Goal: Task Accomplishment & Management: Use online tool/utility

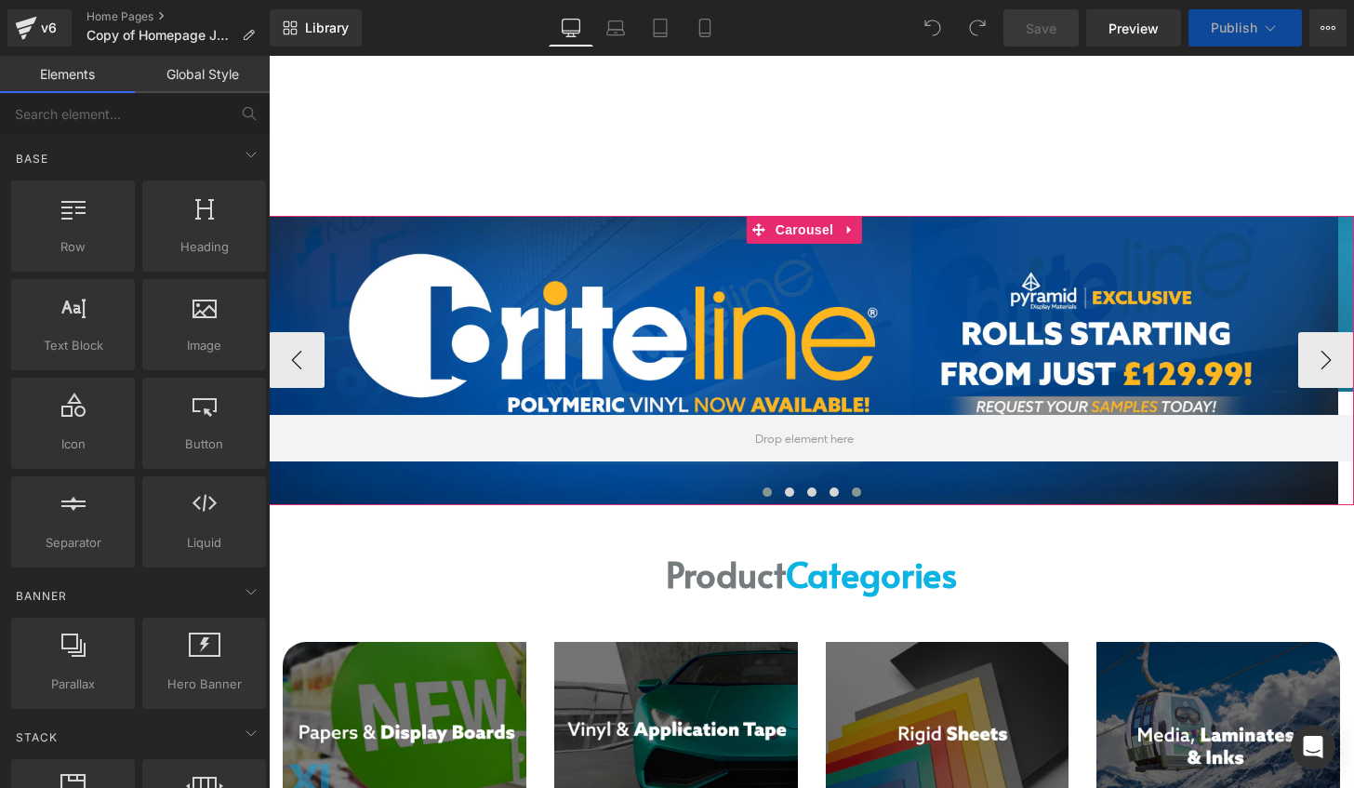
click at [852, 496] on span at bounding box center [856, 491] width 9 height 9
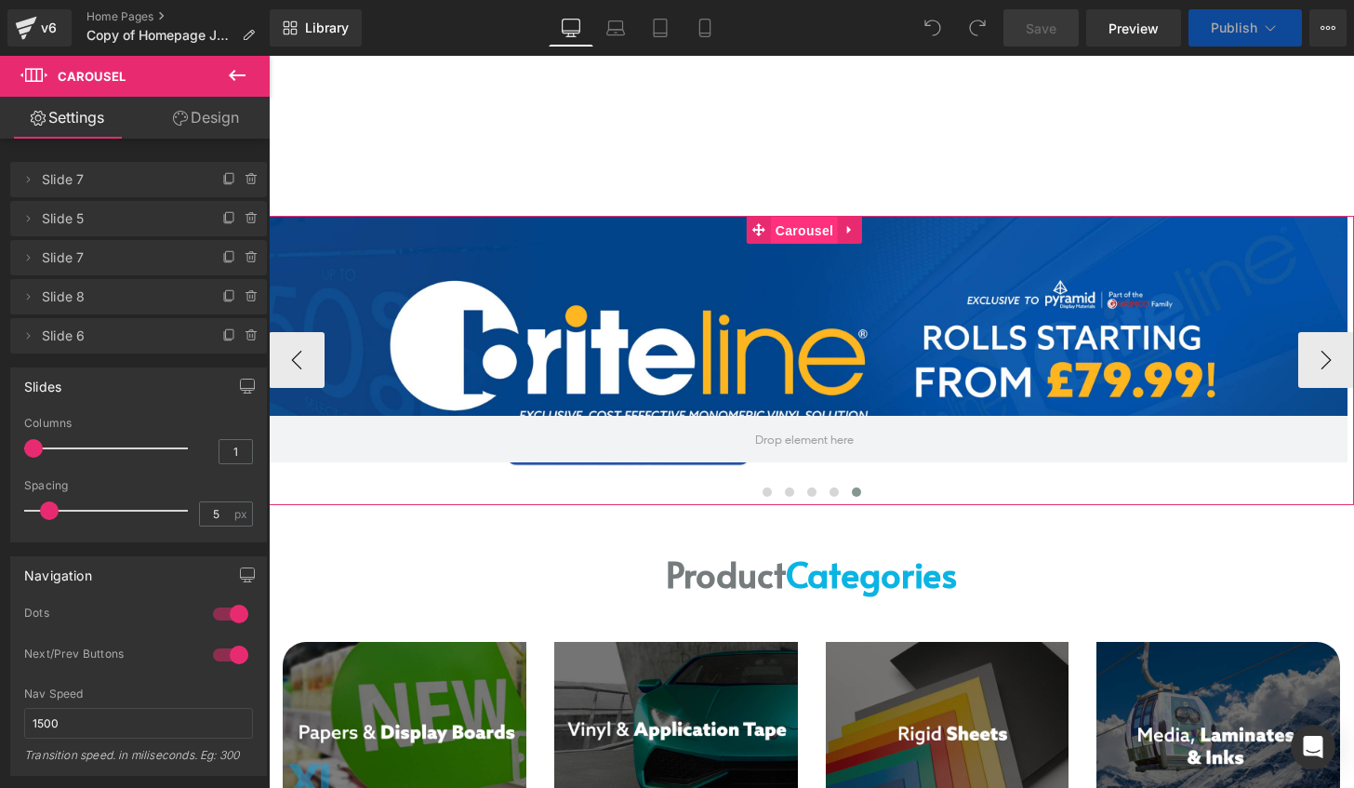
click at [797, 226] on span "Carousel" at bounding box center [804, 231] width 67 height 28
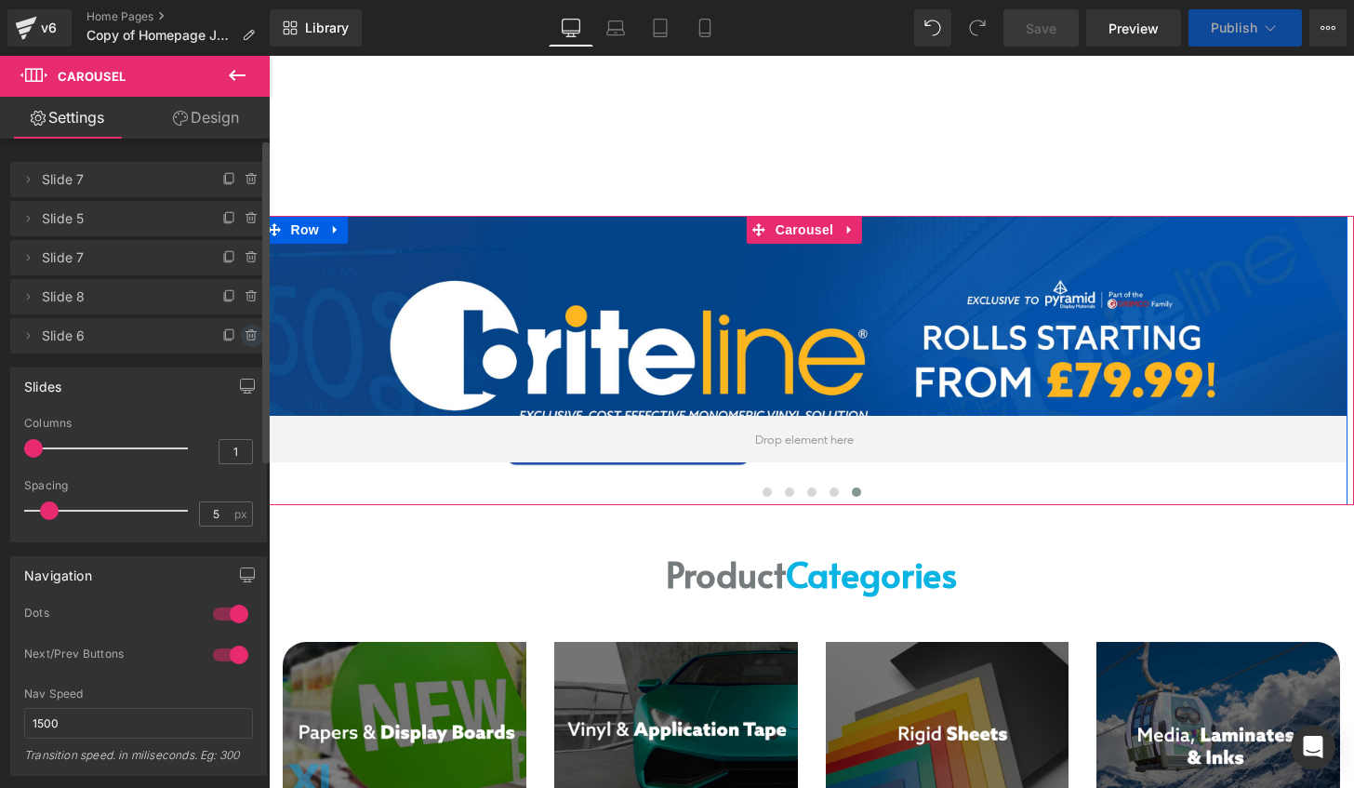
click at [245, 337] on icon at bounding box center [252, 335] width 15 height 15
click at [238, 337] on button "Delete" at bounding box center [232, 337] width 59 height 24
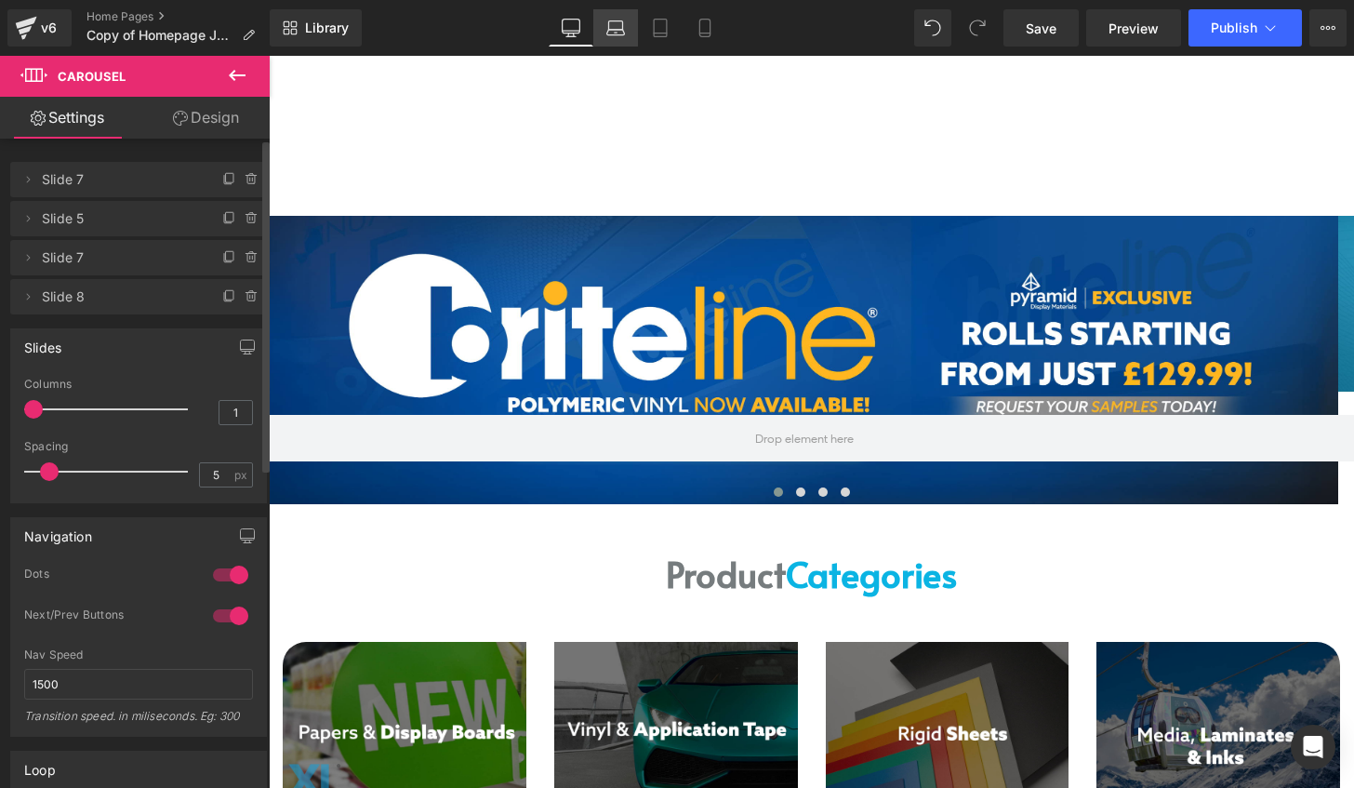
click at [625, 18] on link "Laptop" at bounding box center [615, 27] width 45 height 37
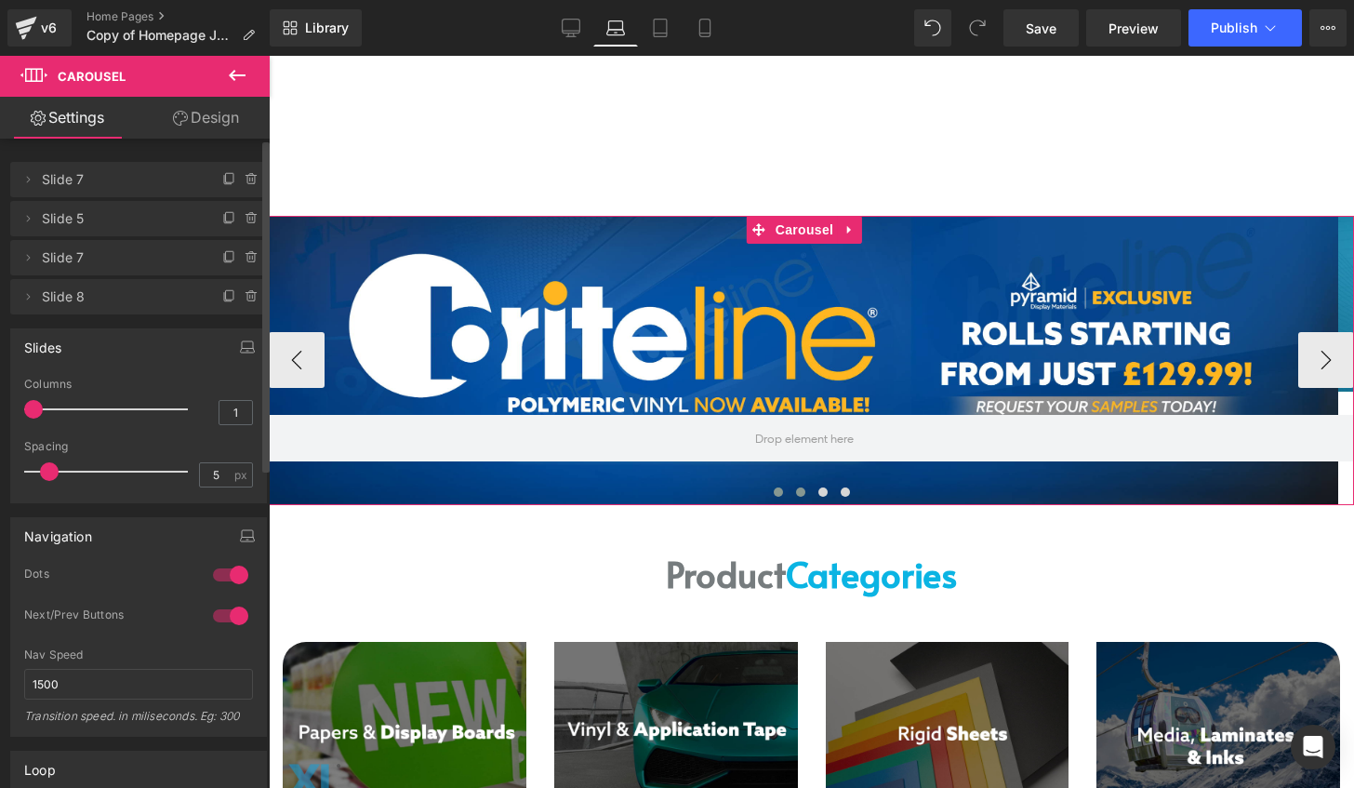
click at [796, 495] on button at bounding box center [801, 492] width 22 height 19
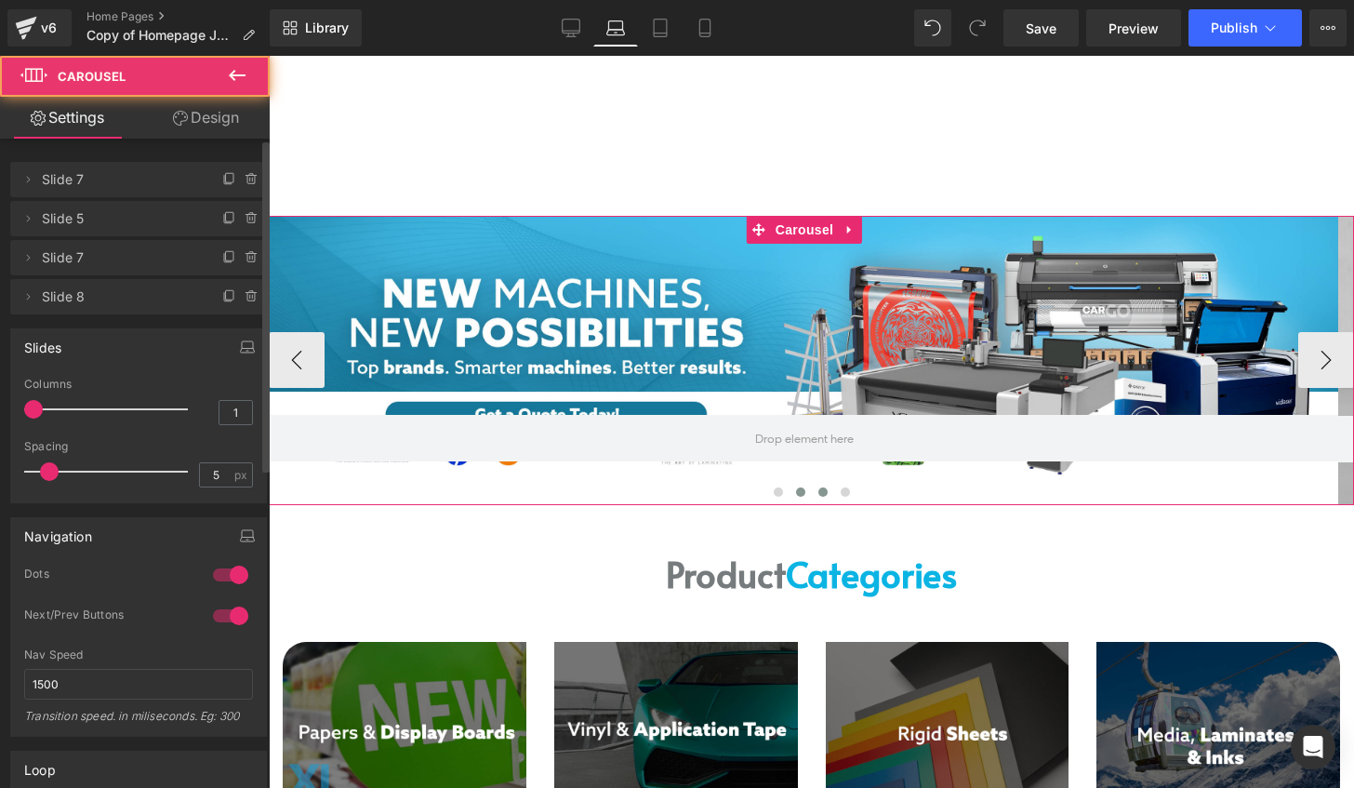
click at [813, 486] on button at bounding box center [823, 492] width 22 height 19
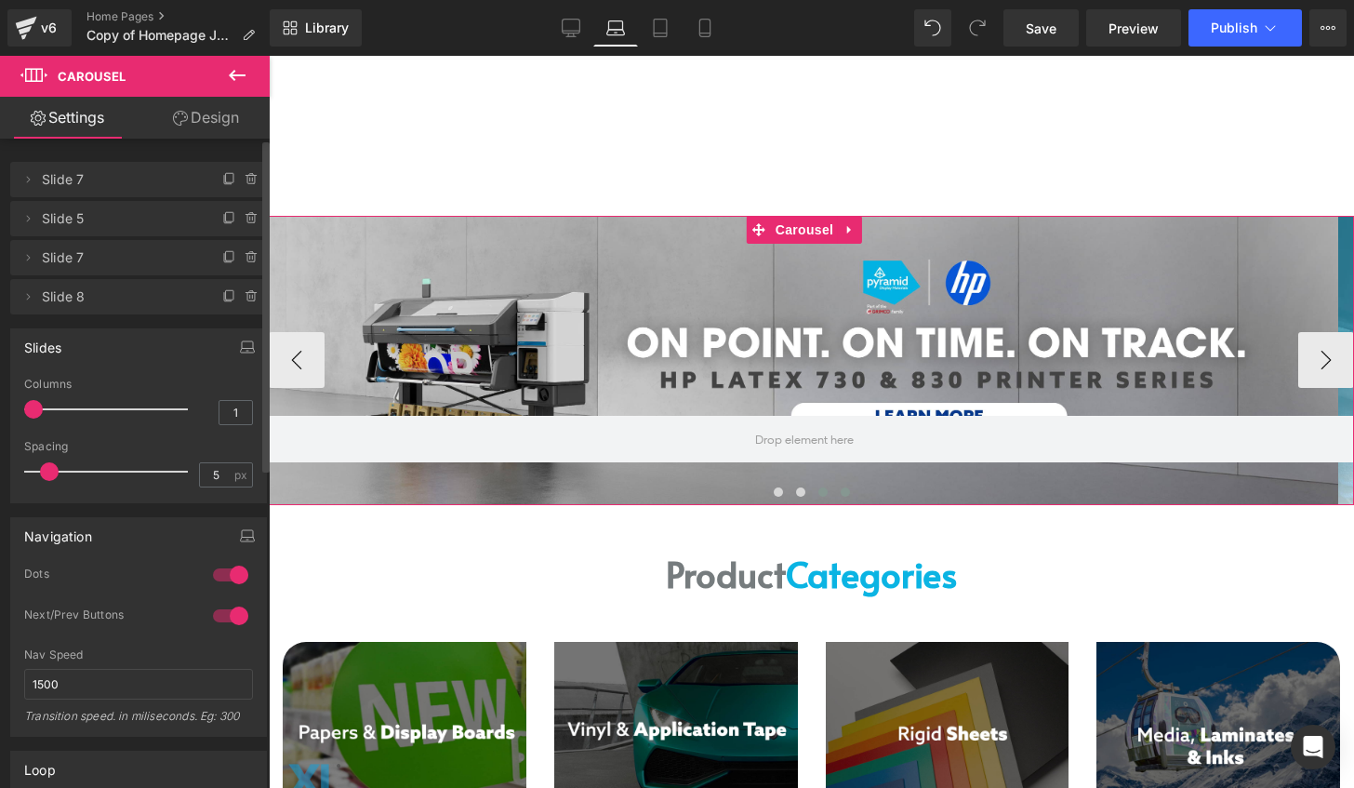
click at [841, 495] on span at bounding box center [845, 491] width 9 height 9
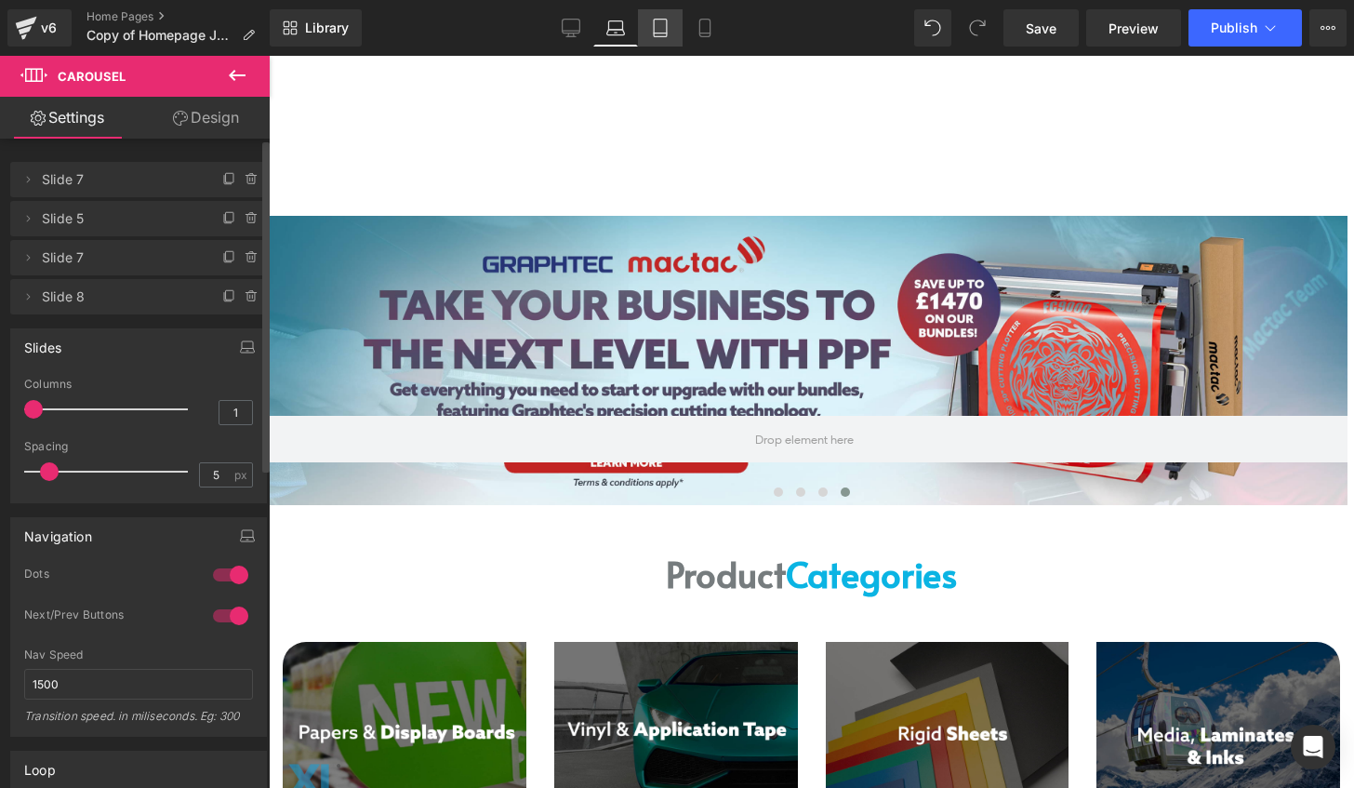
click at [651, 29] on link "Tablet" at bounding box center [660, 27] width 45 height 37
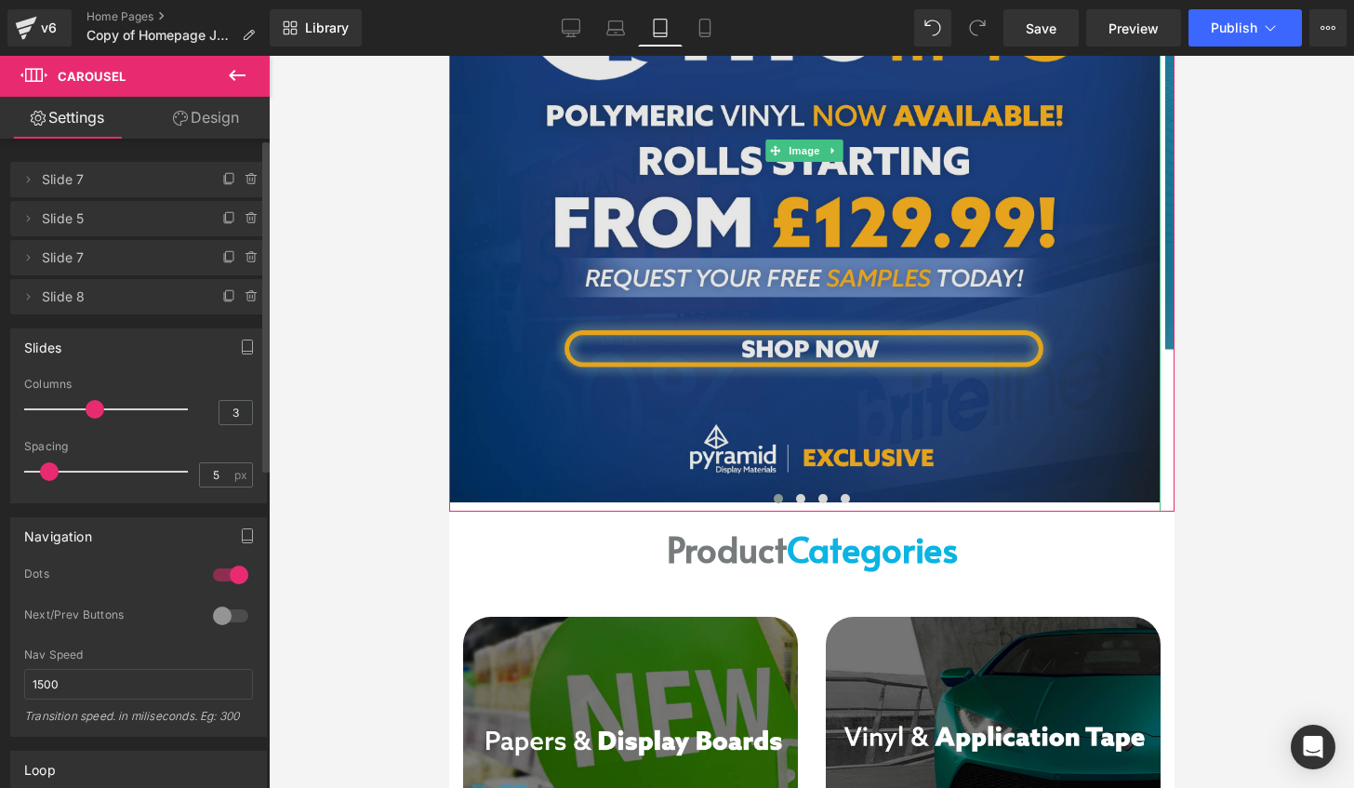
scroll to position [465, 0]
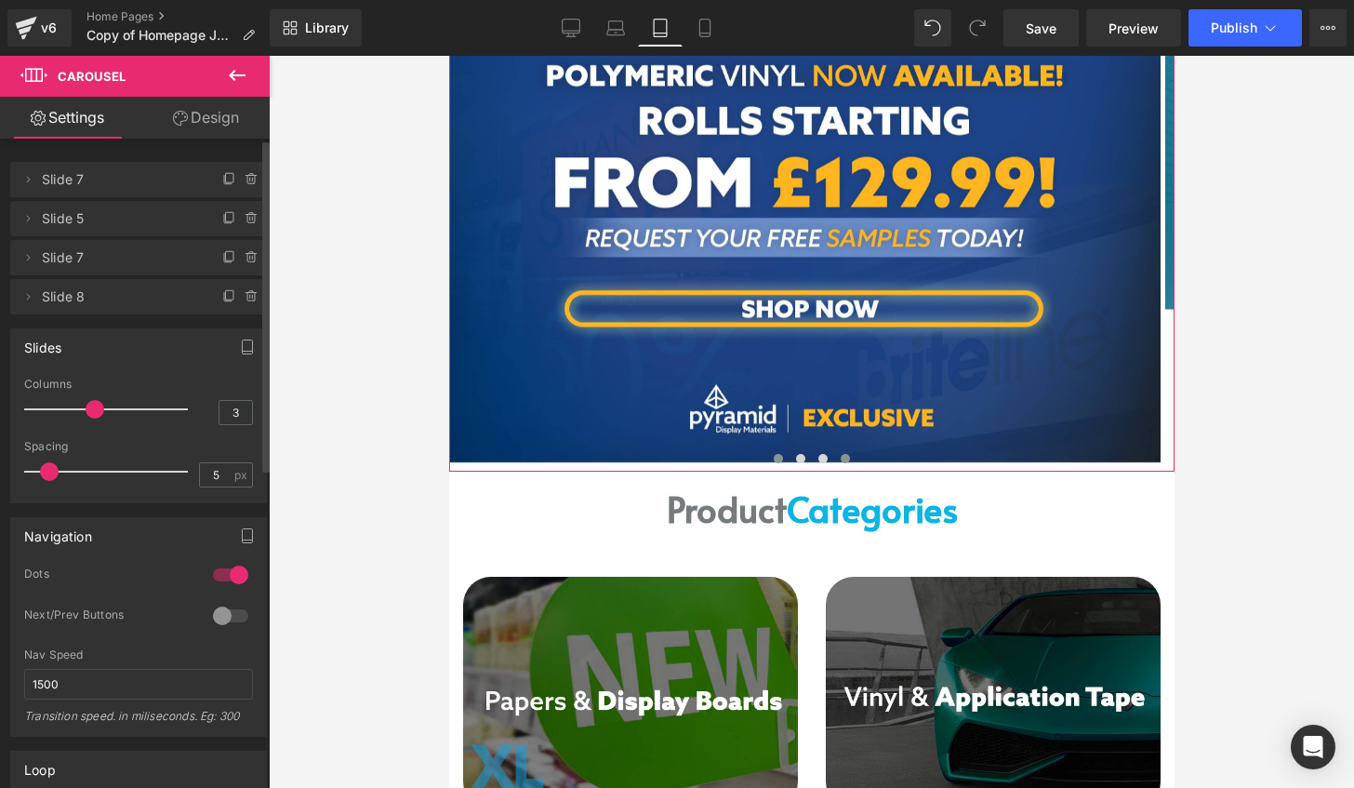
click at [841, 456] on span at bounding box center [844, 458] width 9 height 9
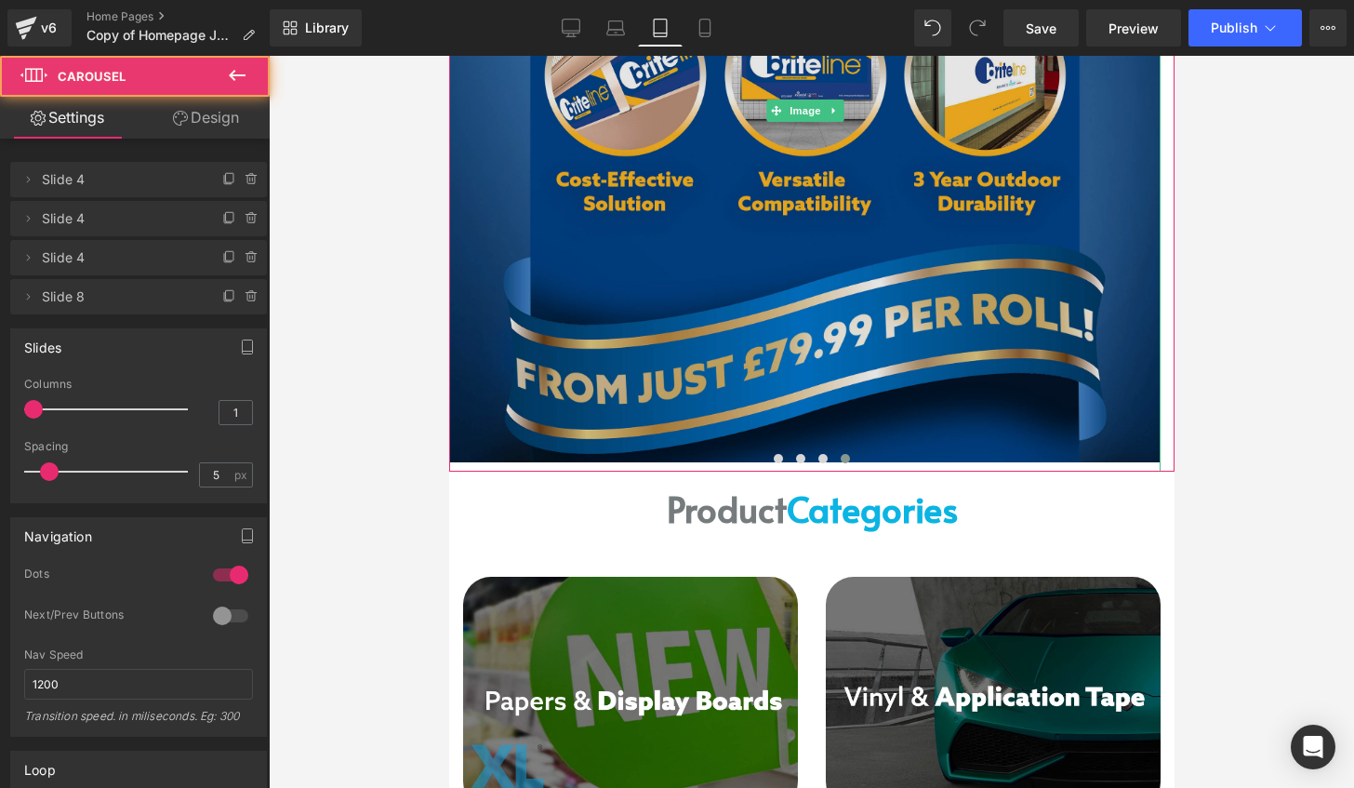
scroll to position [93, 0]
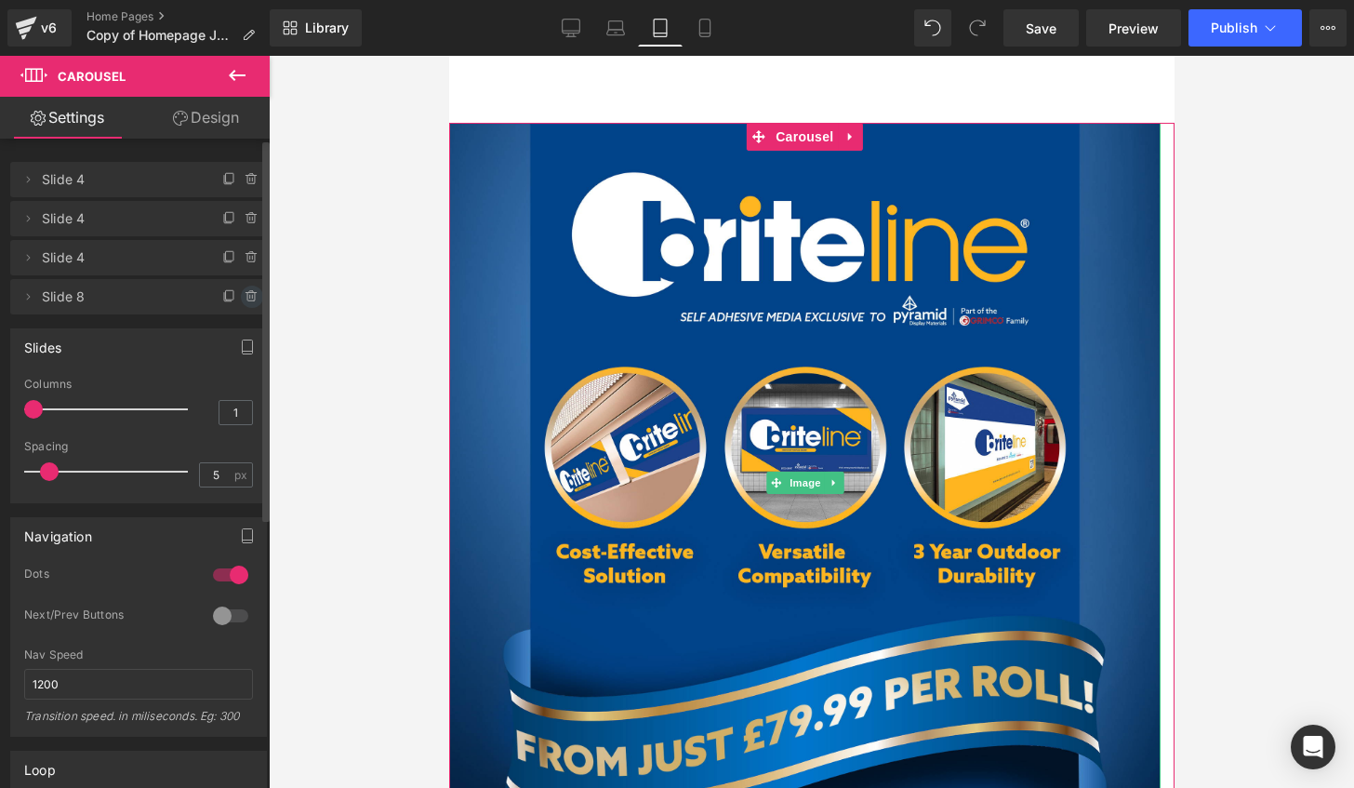
click at [250, 298] on icon at bounding box center [252, 296] width 15 height 15
click at [246, 298] on button "Delete" at bounding box center [232, 298] width 59 height 24
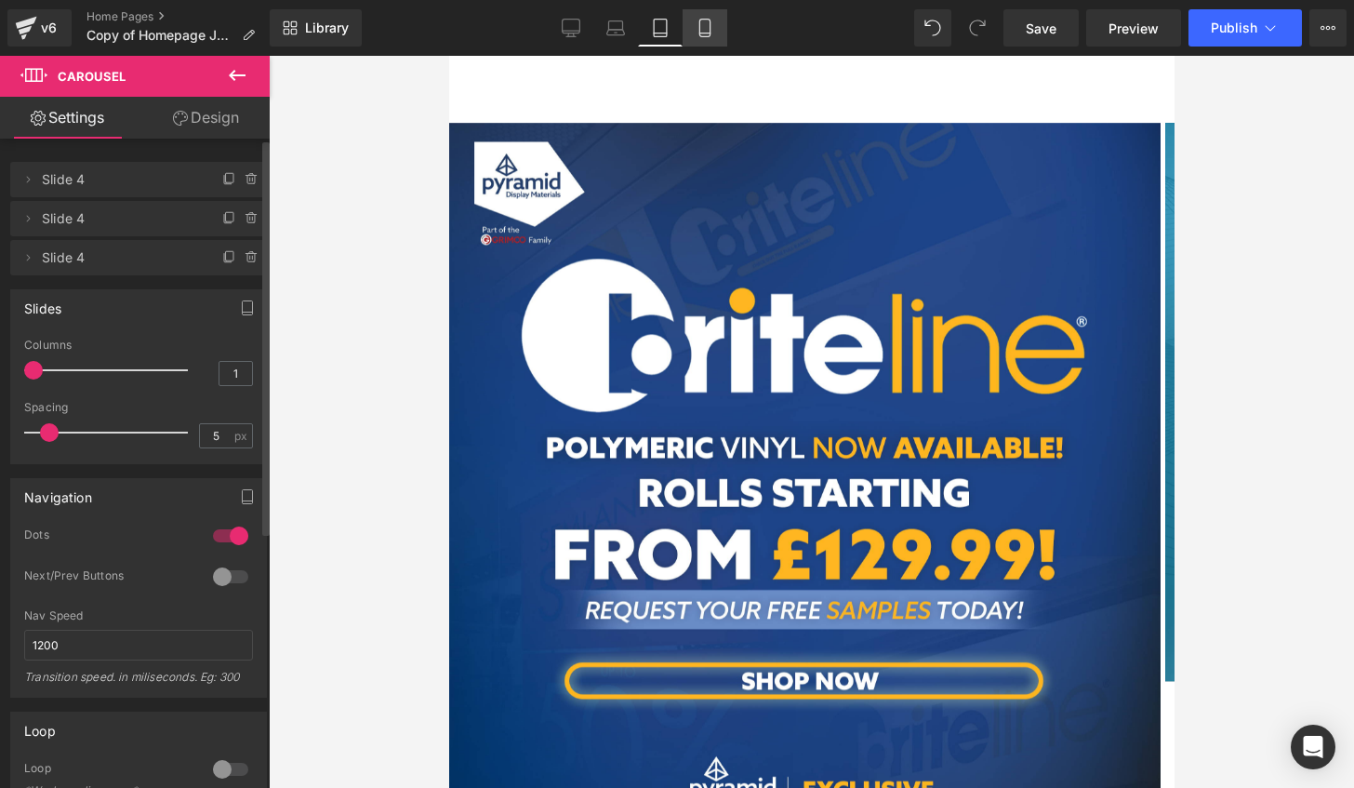
click at [708, 22] on icon at bounding box center [705, 28] width 19 height 19
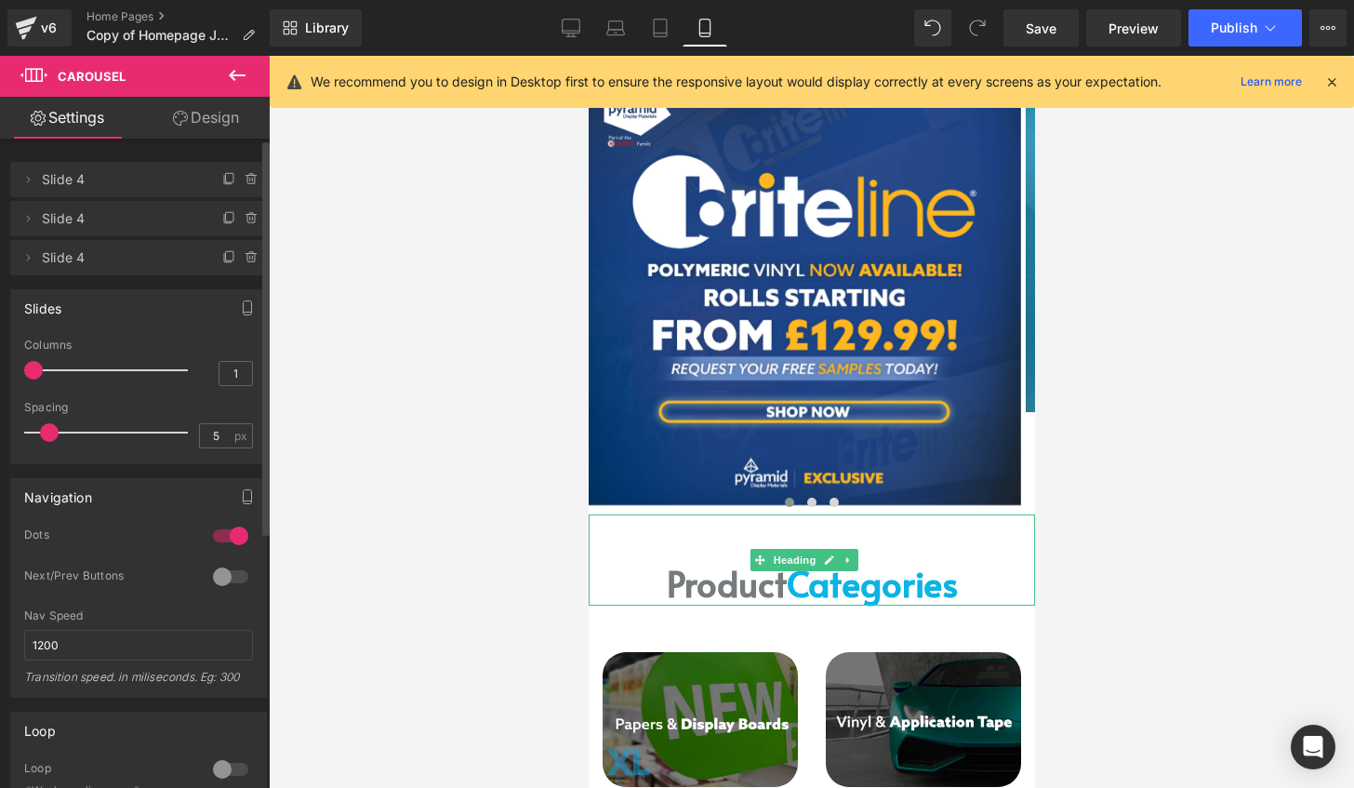
scroll to position [251, 0]
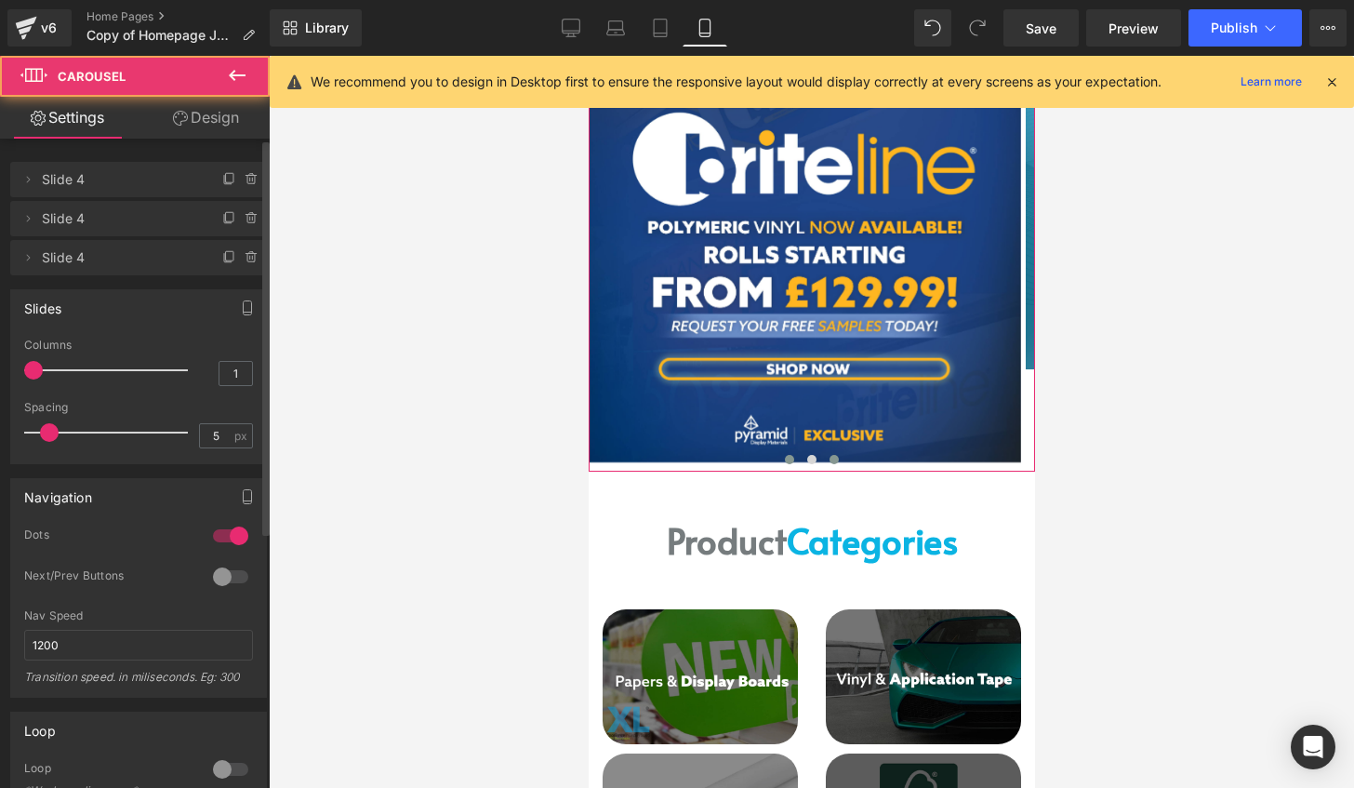
click at [829, 460] on span at bounding box center [833, 459] width 9 height 9
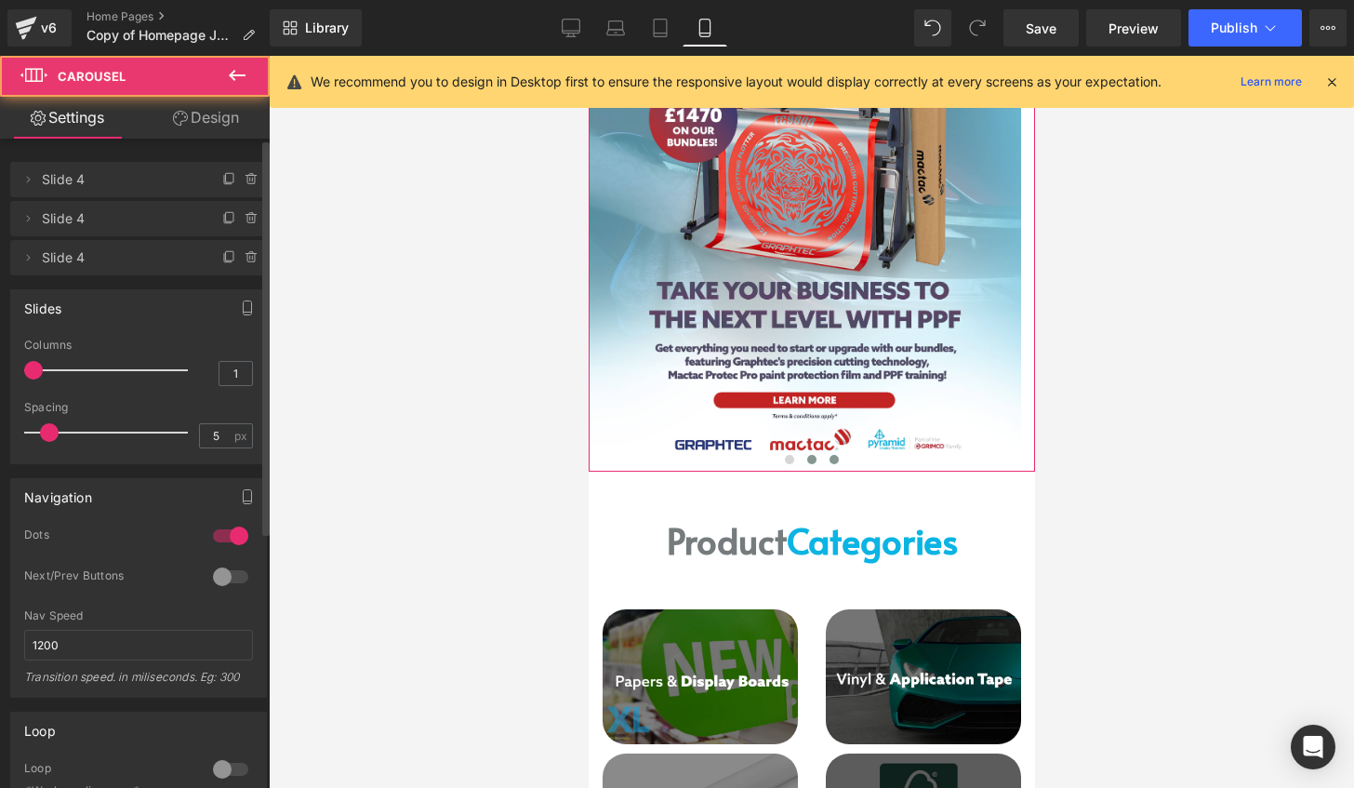
click at [807, 460] on span at bounding box center [811, 459] width 9 height 9
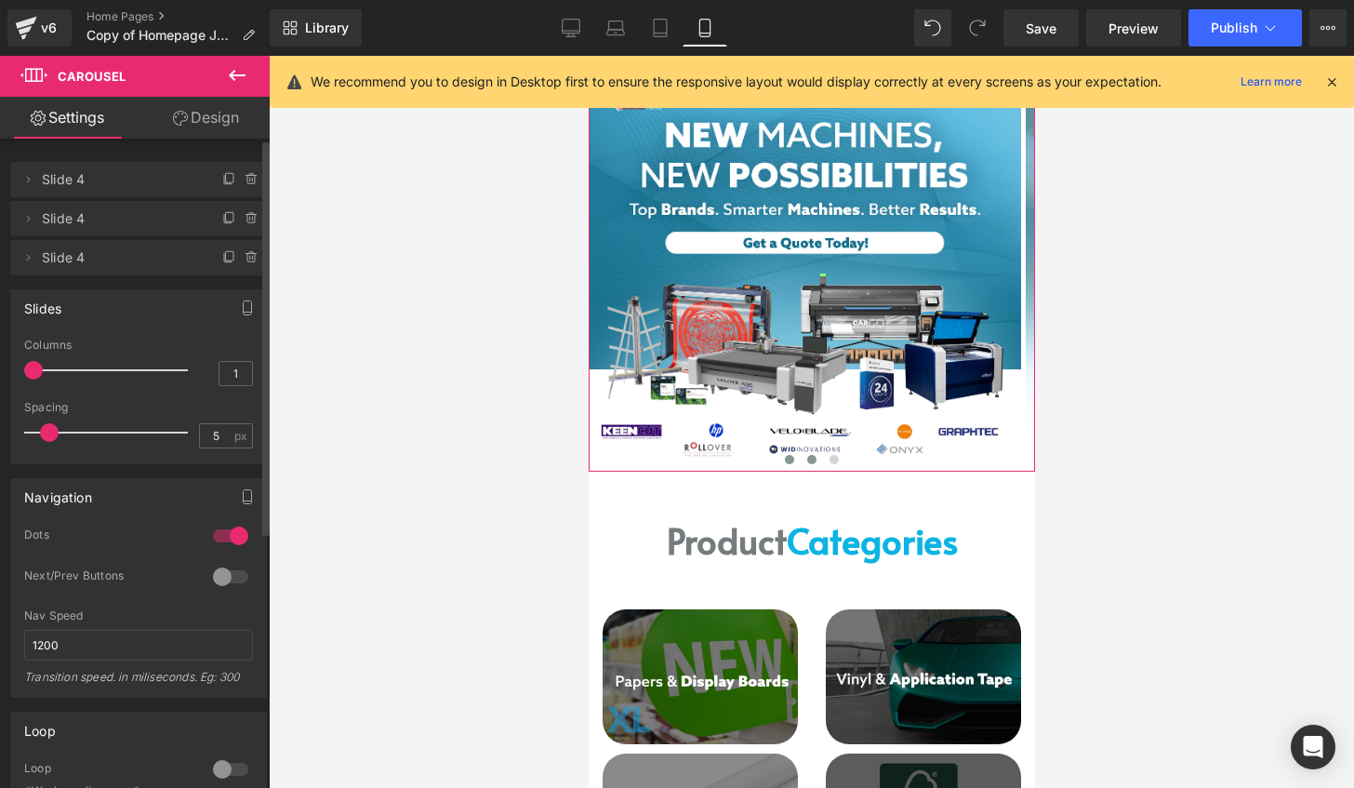
click at [778, 460] on button at bounding box center [789, 459] width 22 height 19
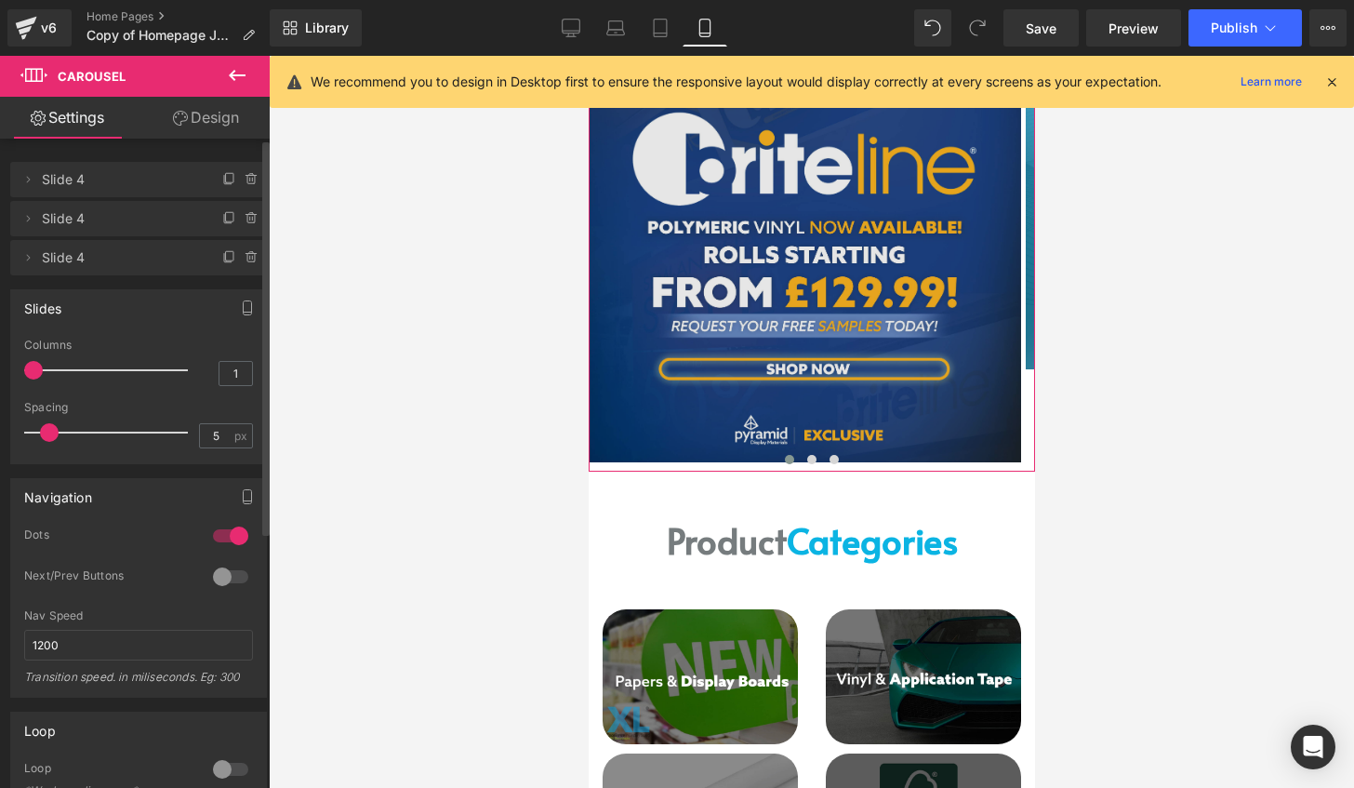
scroll to position [0, 0]
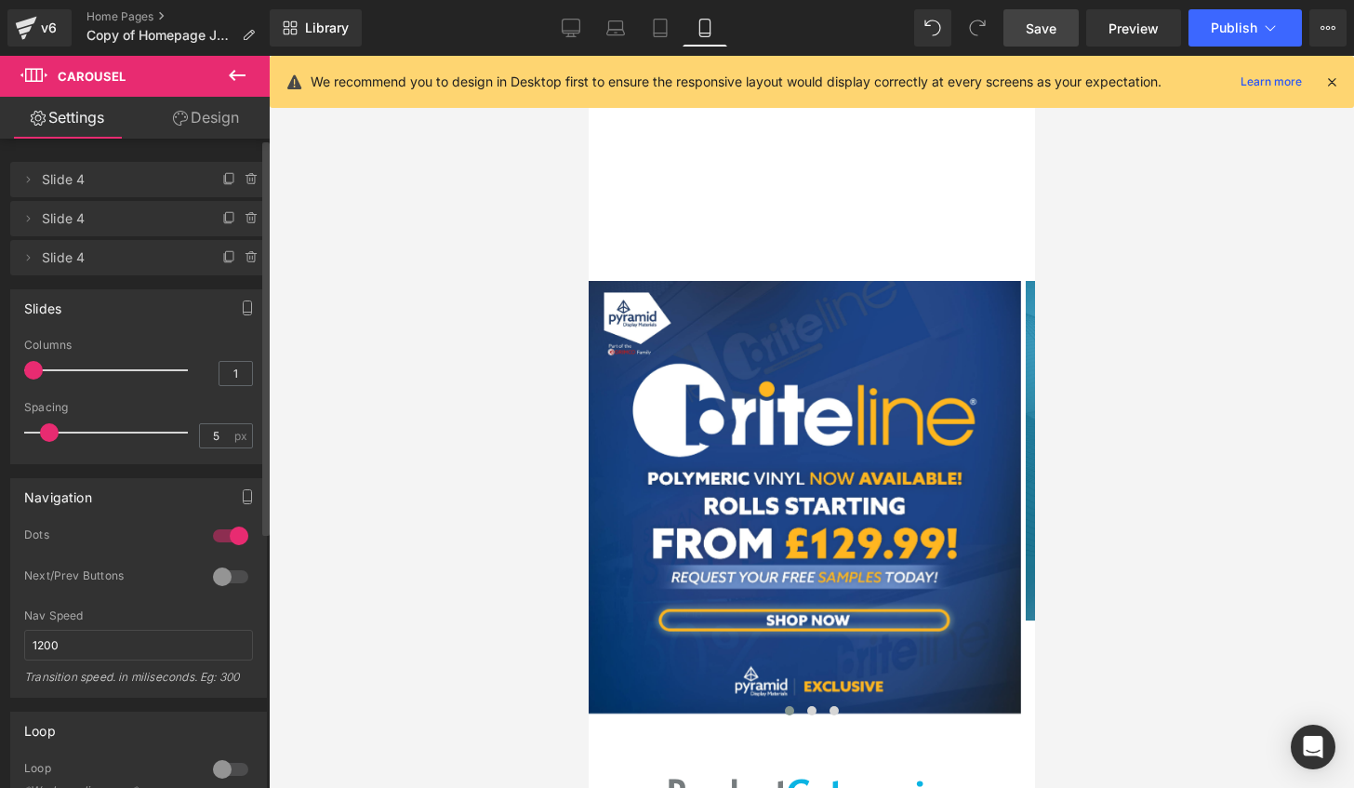
click at [1027, 21] on link "Save" at bounding box center [1041, 27] width 75 height 37
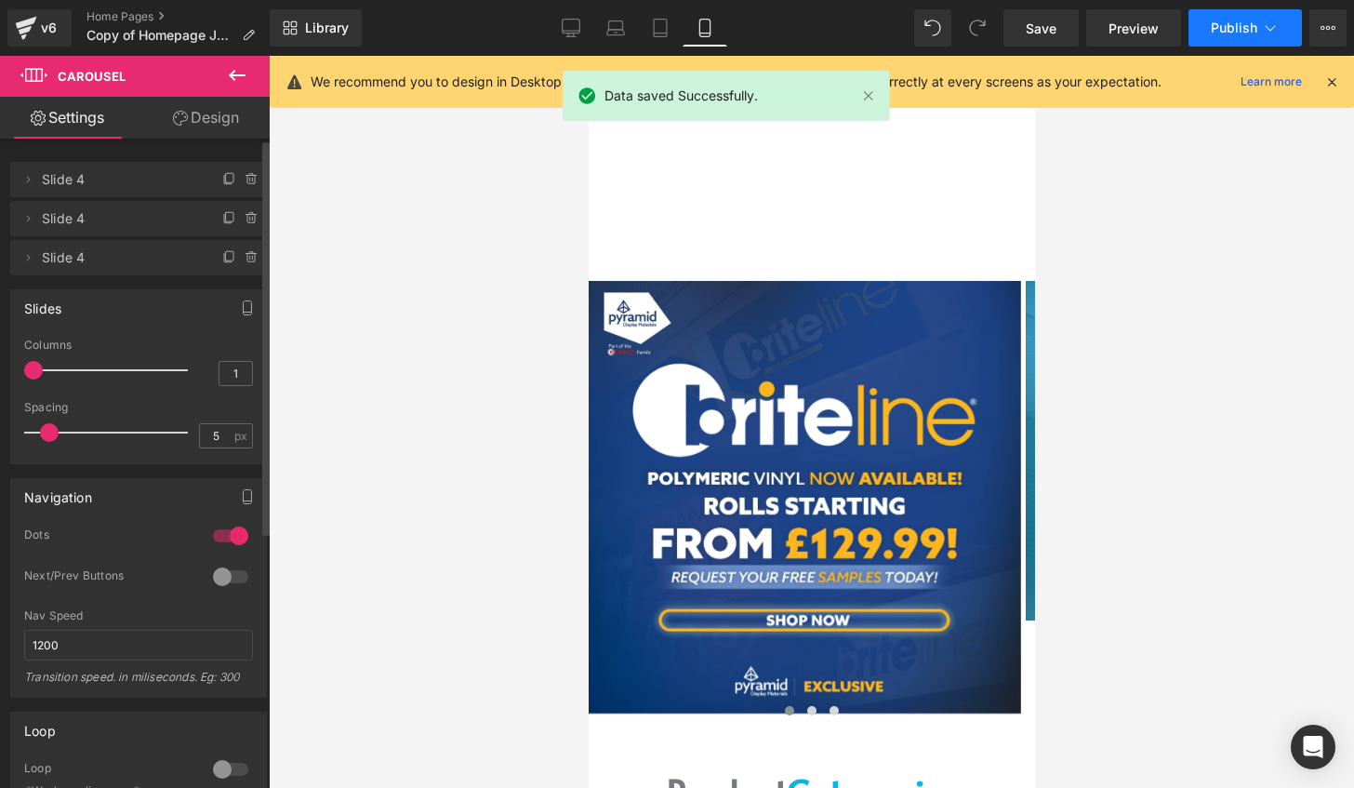
click at [1237, 13] on button "Publish" at bounding box center [1245, 27] width 113 height 37
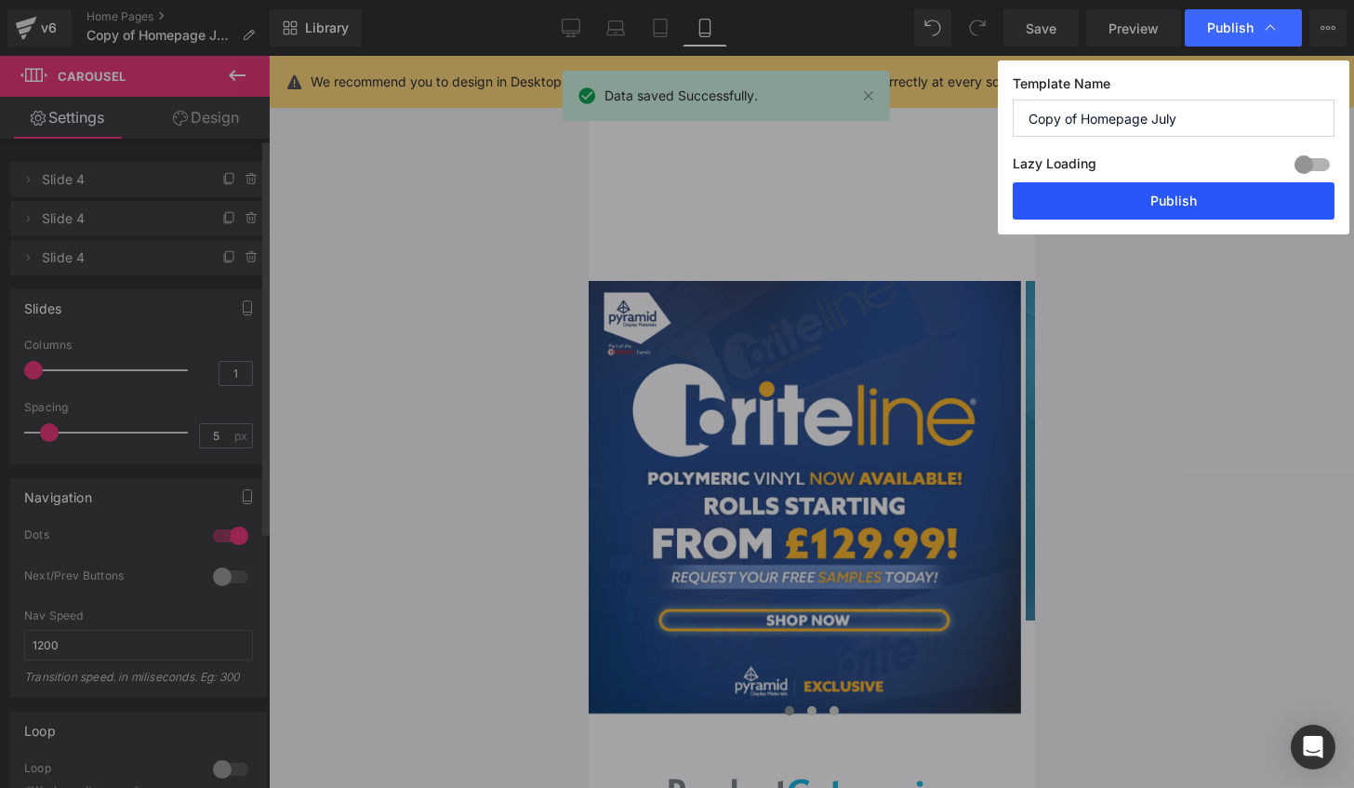
click at [1211, 199] on button "Publish" at bounding box center [1174, 200] width 322 height 37
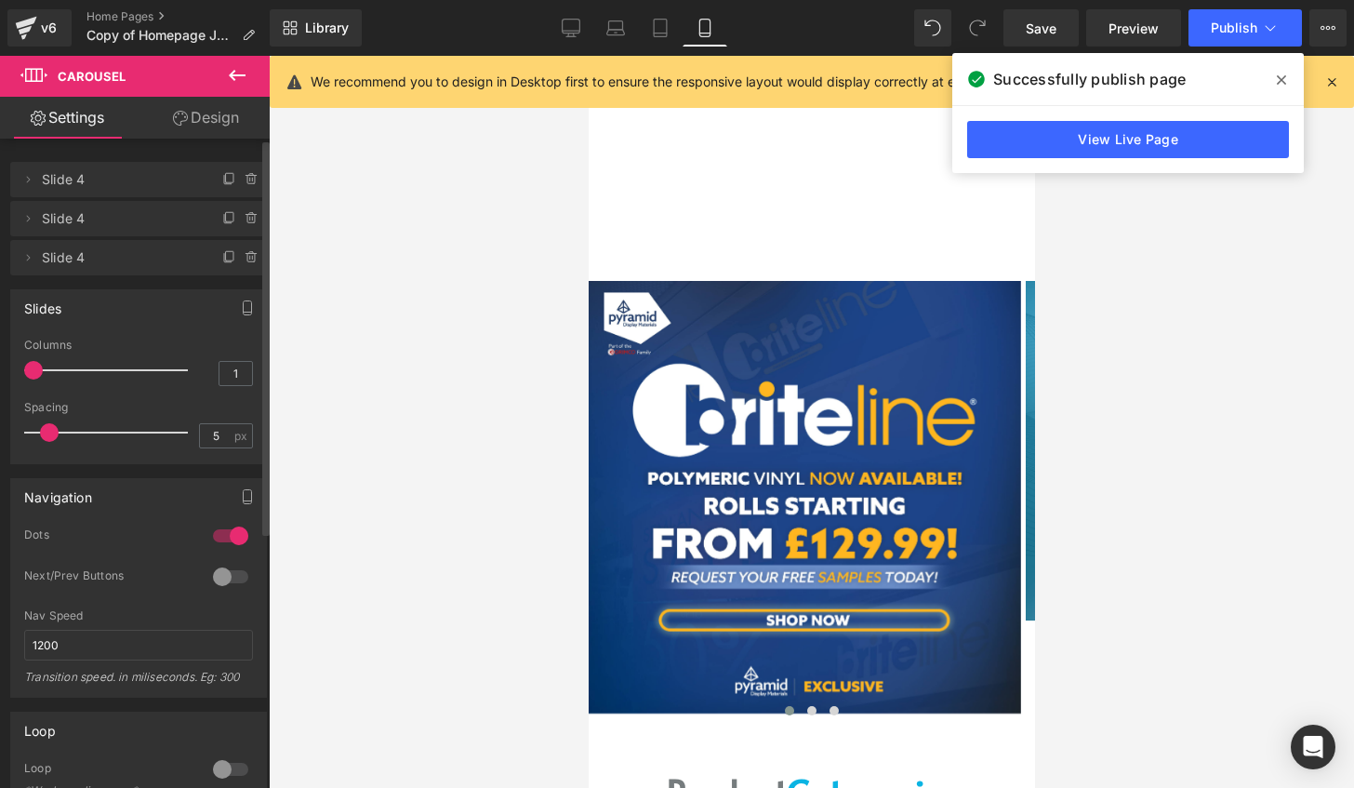
click at [1282, 87] on span at bounding box center [1282, 80] width 30 height 30
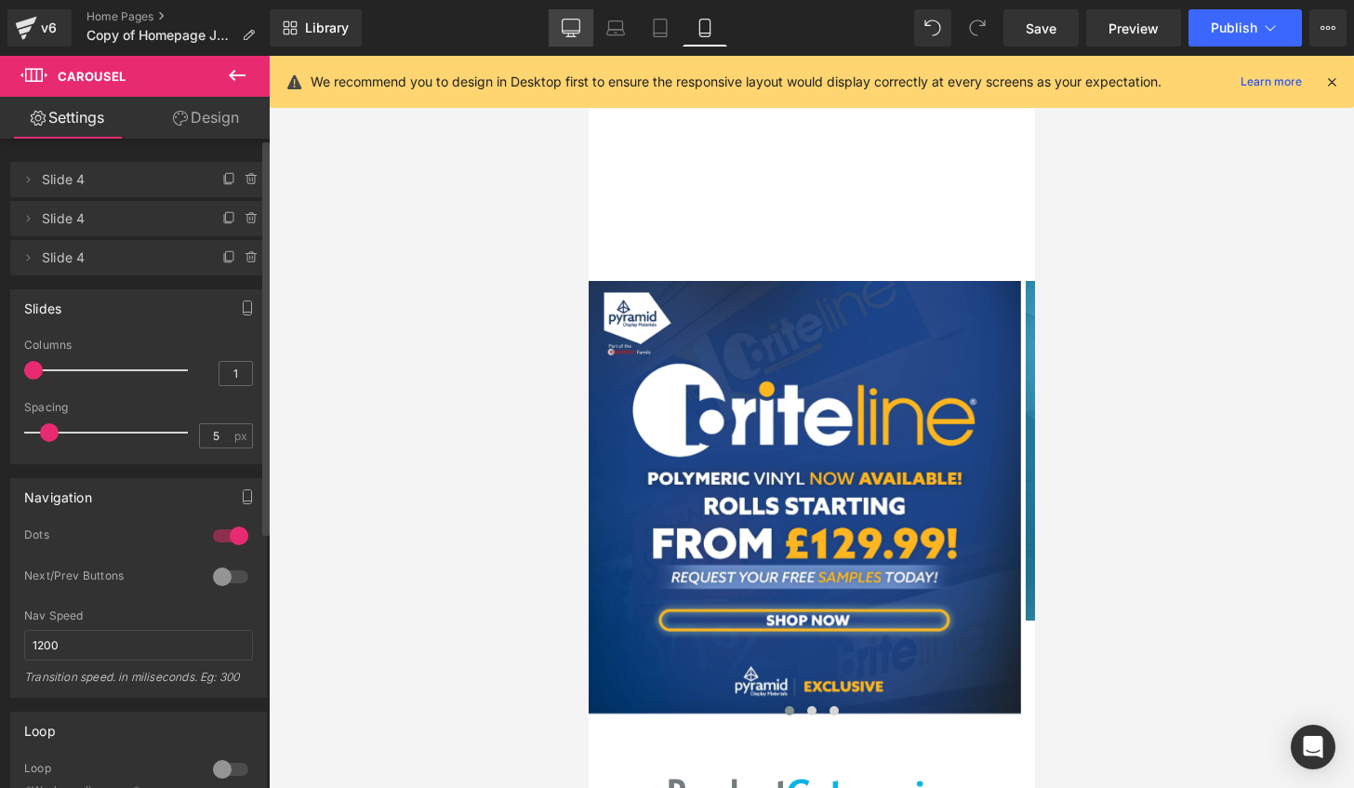
click at [588, 33] on link "Desktop" at bounding box center [571, 27] width 45 height 37
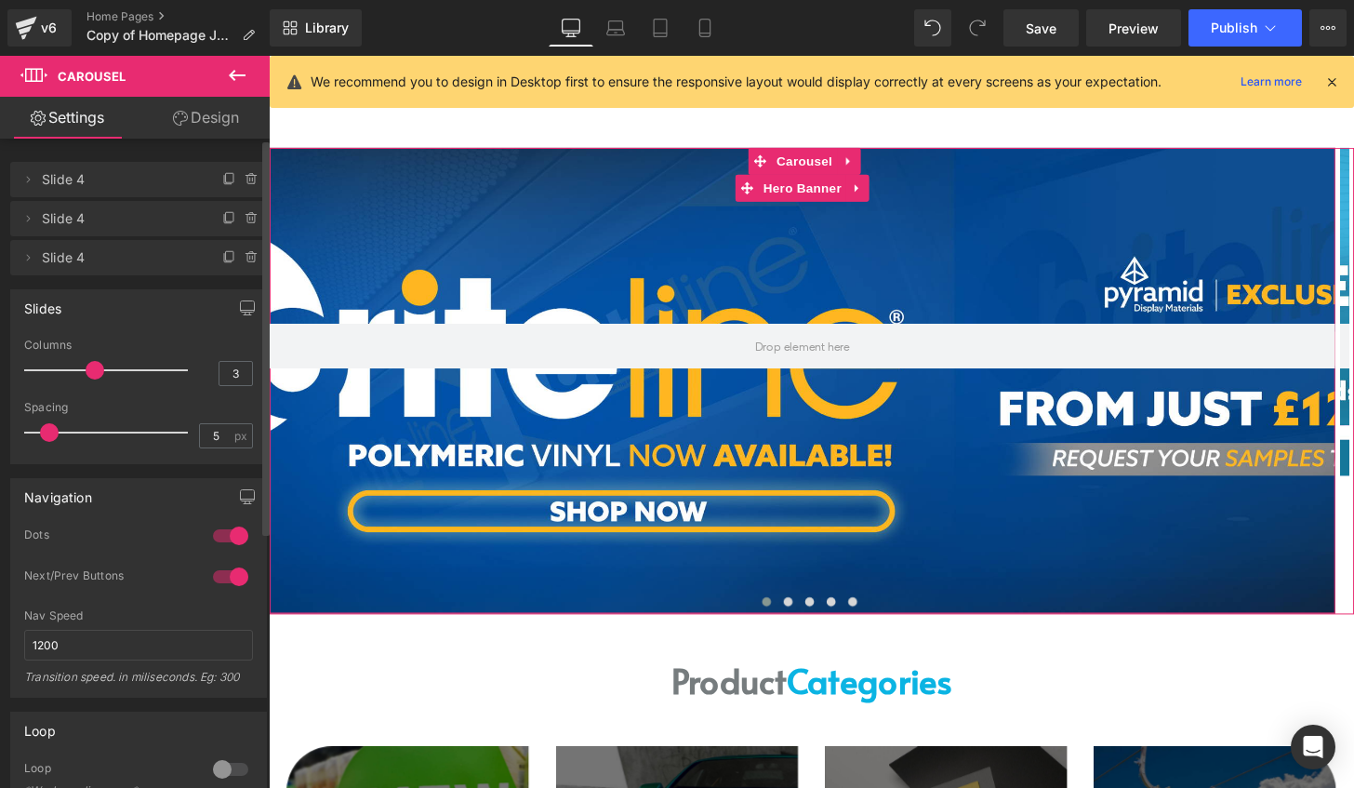
scroll to position [93, 0]
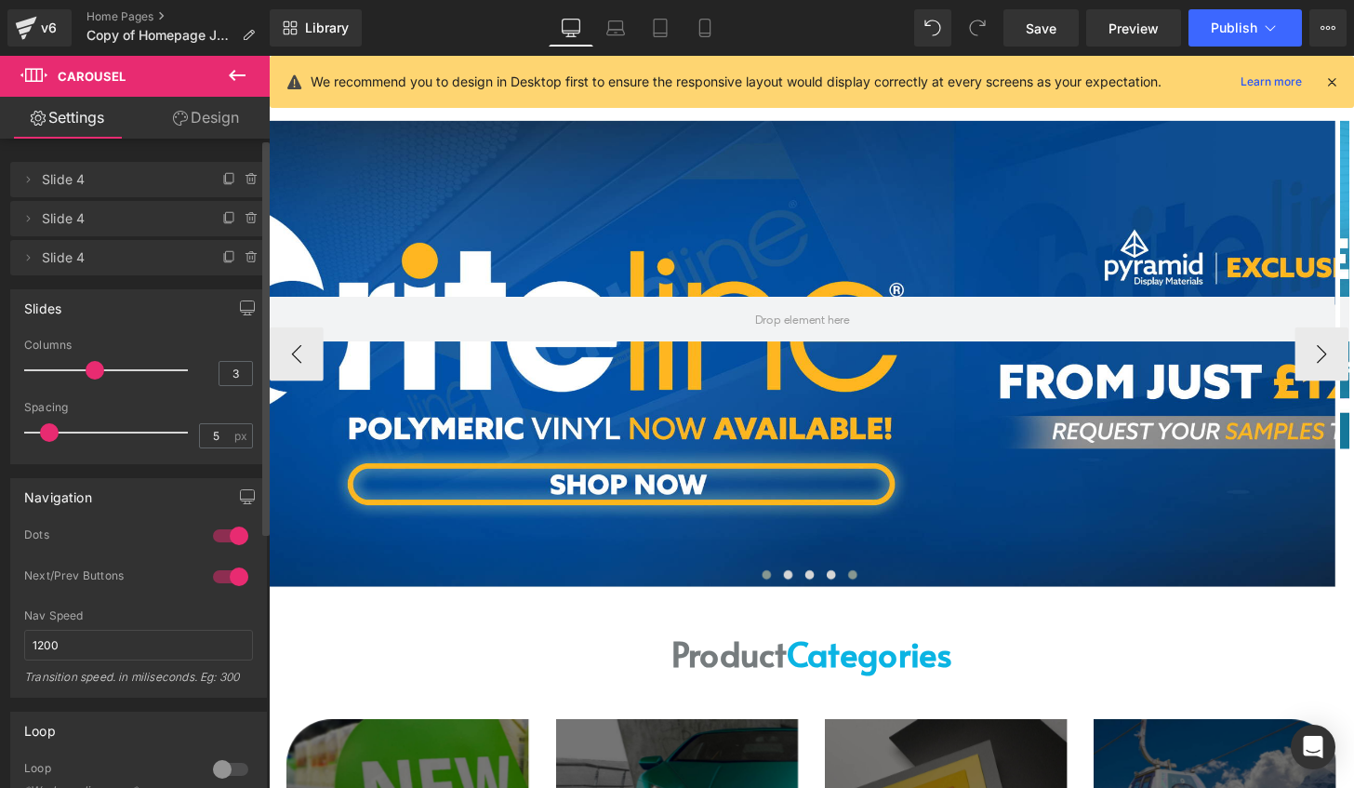
click at [872, 586] on button at bounding box center [874, 593] width 22 height 19
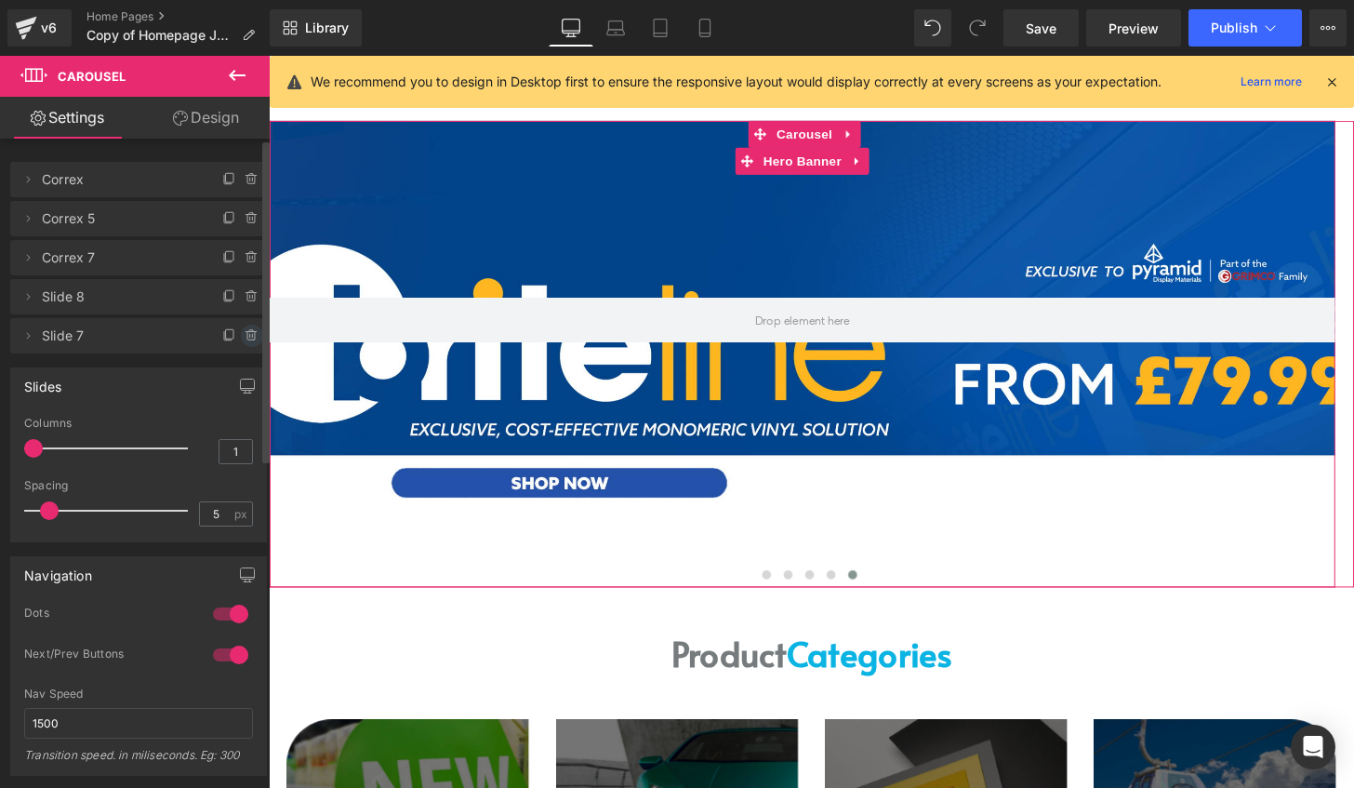
click at [246, 341] on icon at bounding box center [252, 335] width 15 height 15
click at [238, 340] on button "Delete" at bounding box center [232, 337] width 59 height 24
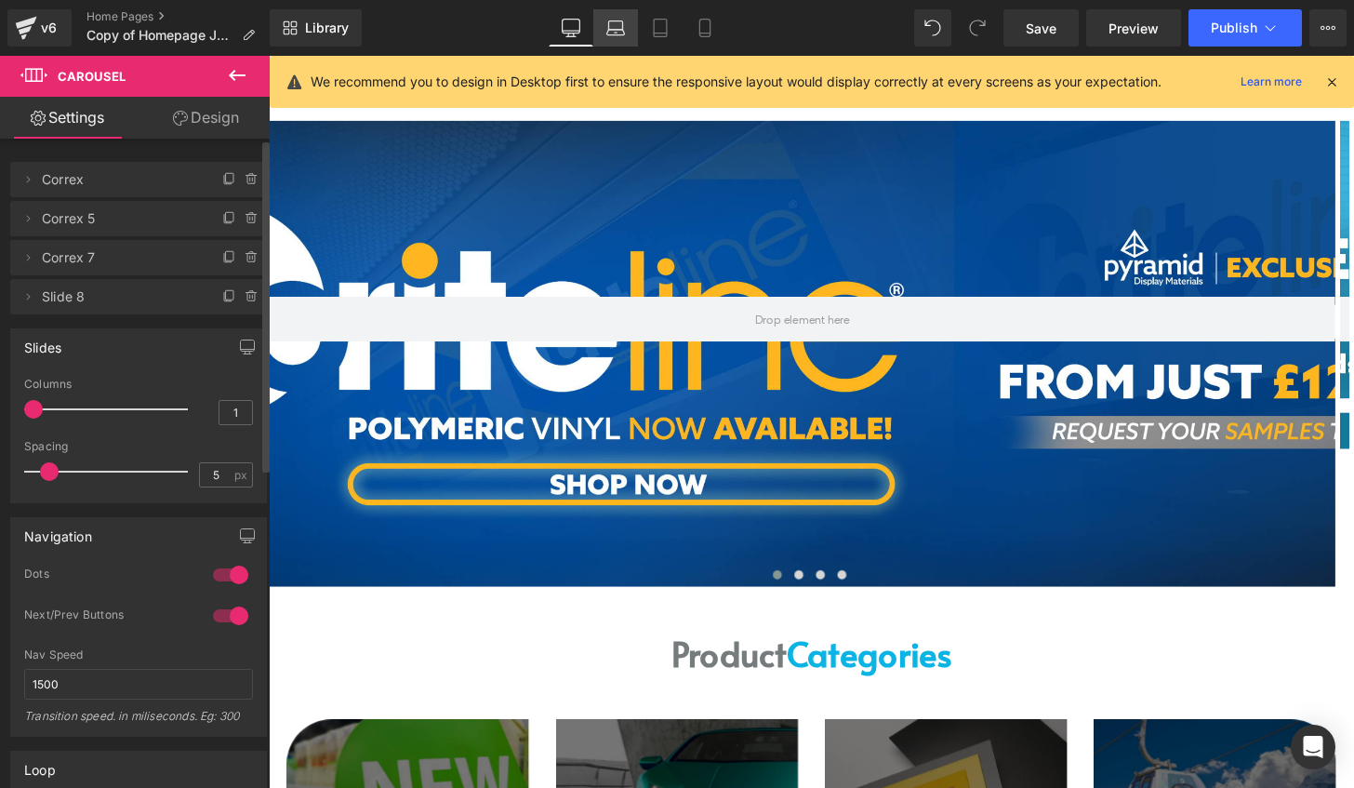
click at [613, 17] on link "Laptop" at bounding box center [615, 27] width 45 height 37
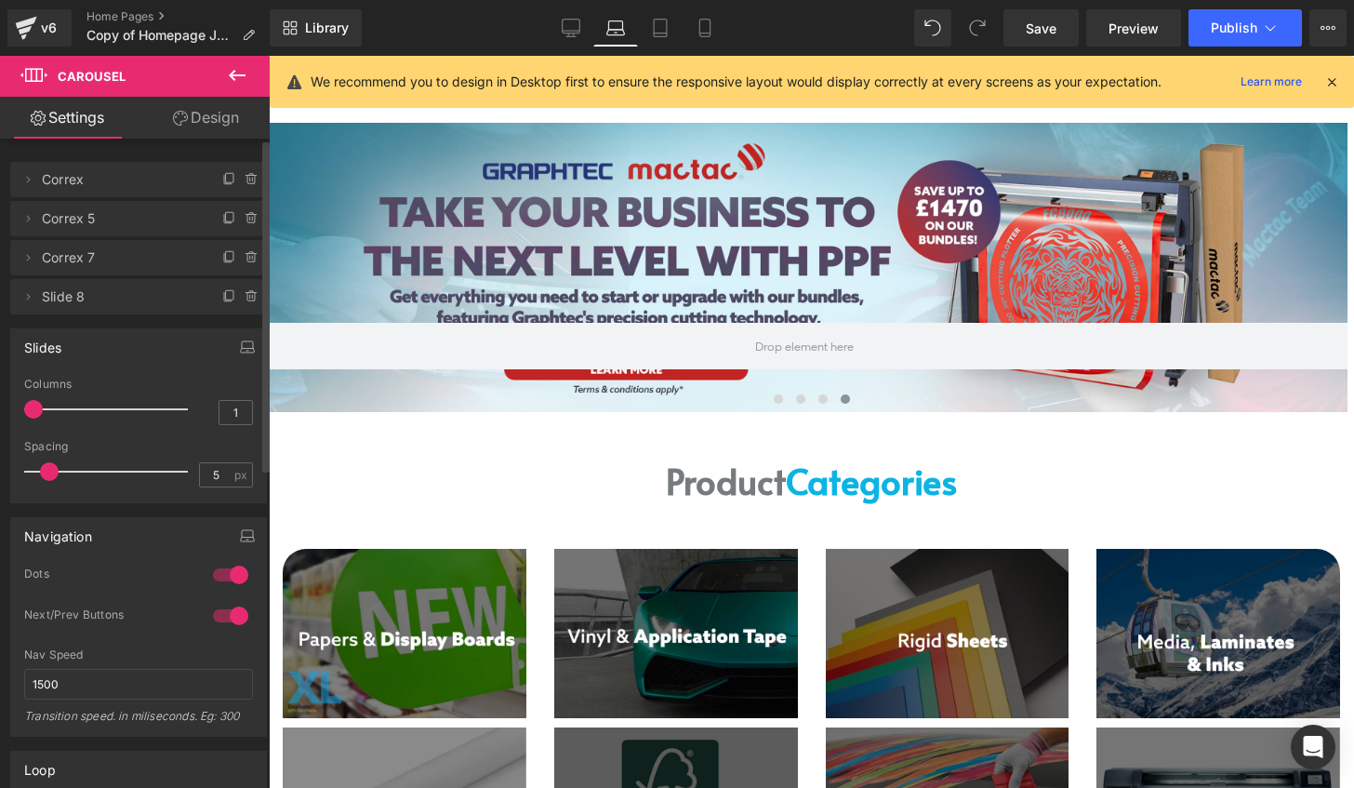
scroll to position [0, 0]
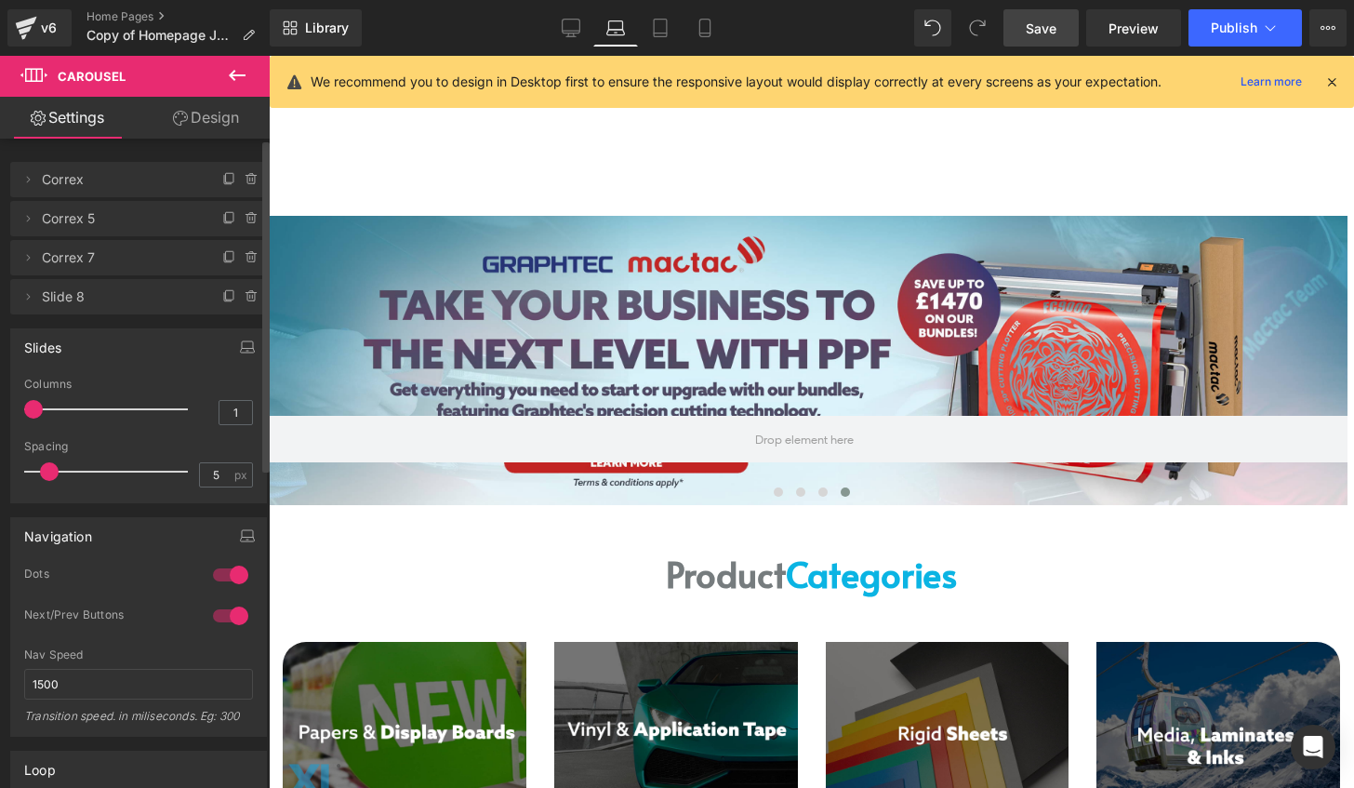
click at [1066, 28] on link "Save" at bounding box center [1041, 27] width 75 height 37
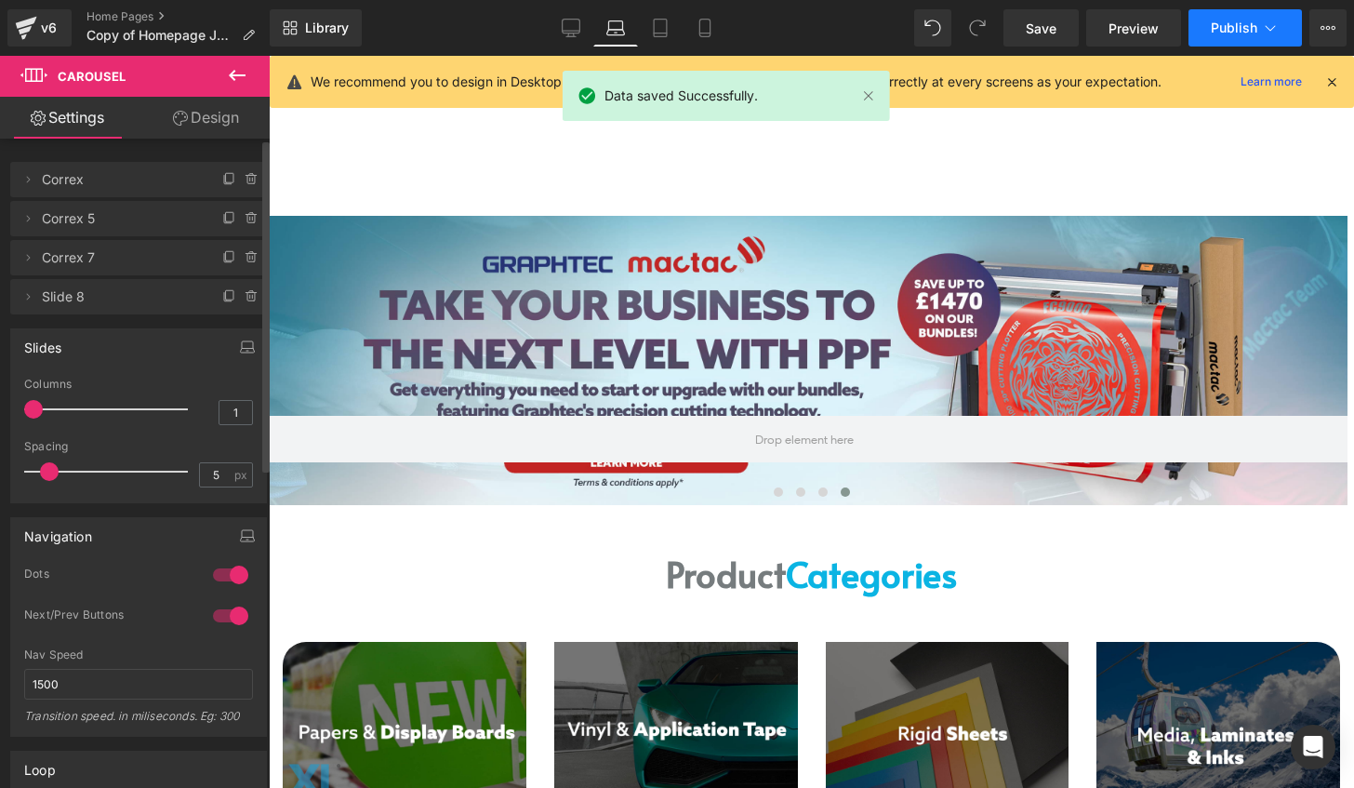
click at [1250, 29] on span "Publish" at bounding box center [1234, 27] width 47 height 15
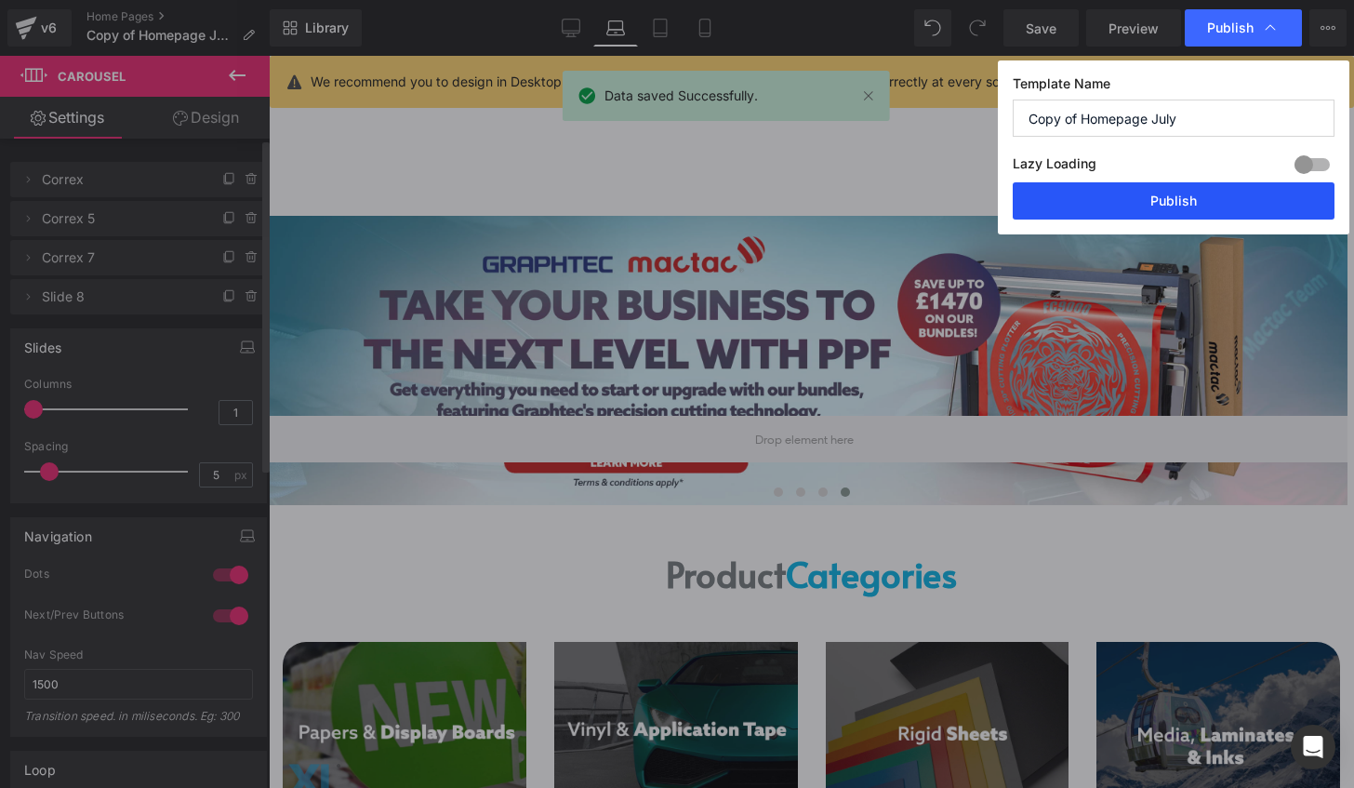
click at [1166, 199] on button "Publish" at bounding box center [1174, 200] width 322 height 37
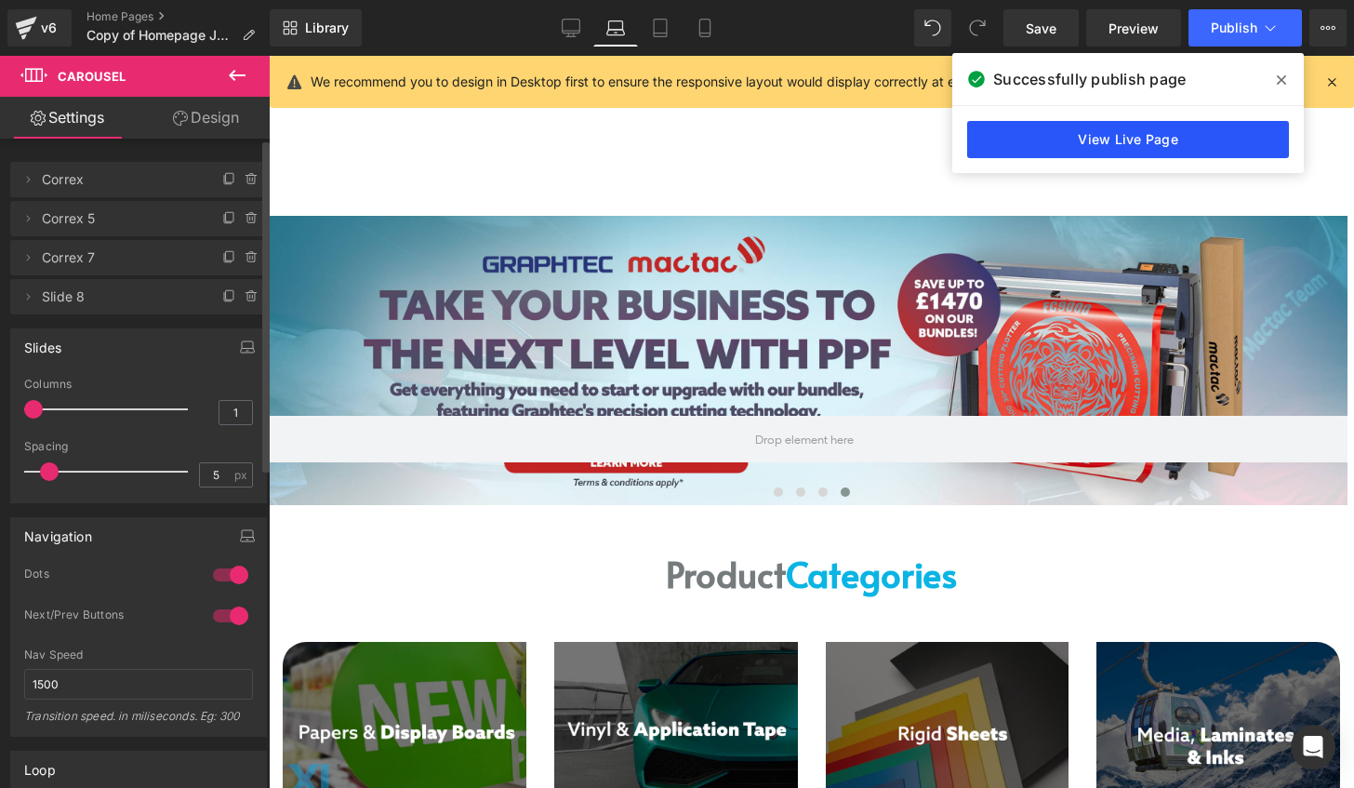
click at [1187, 130] on link "View Live Page" at bounding box center [1128, 139] width 322 height 37
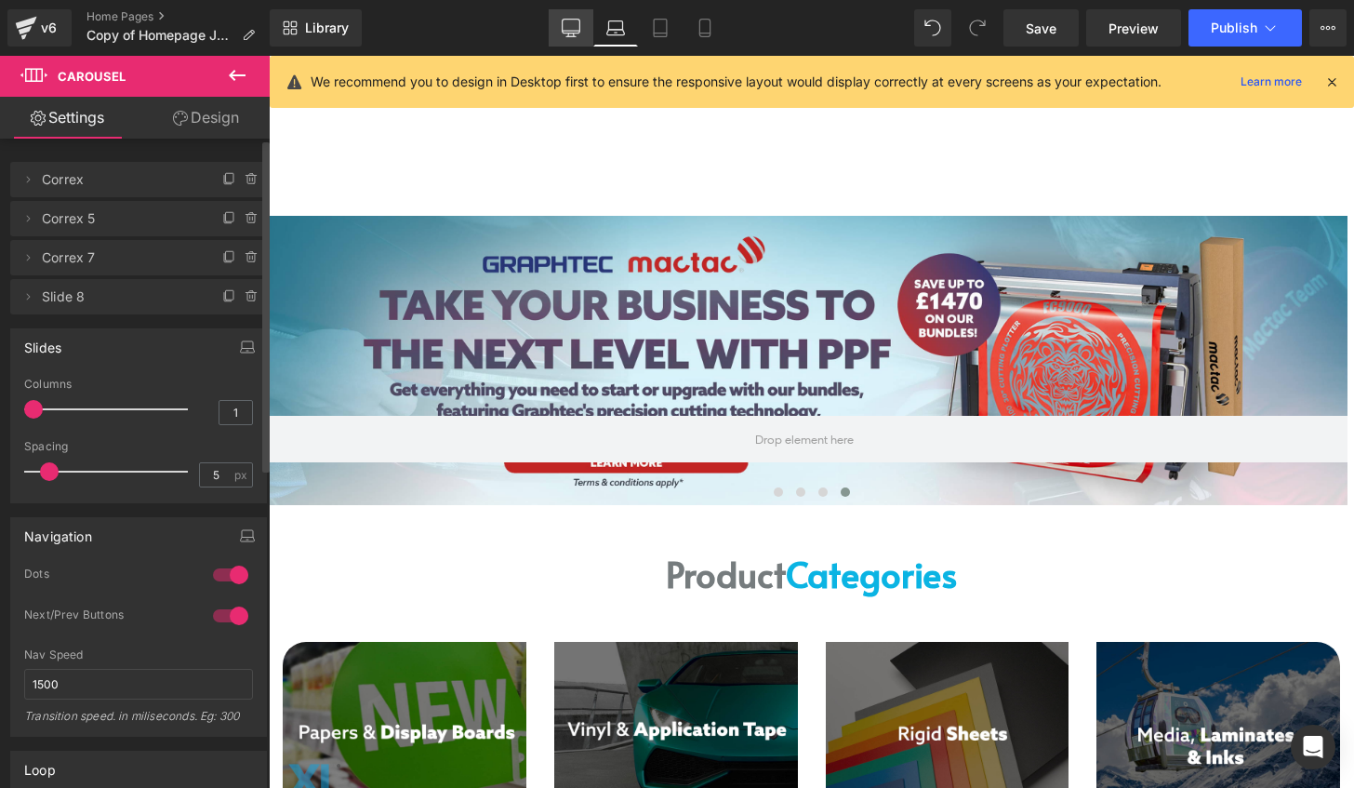
click at [567, 12] on link "Desktop" at bounding box center [571, 27] width 45 height 37
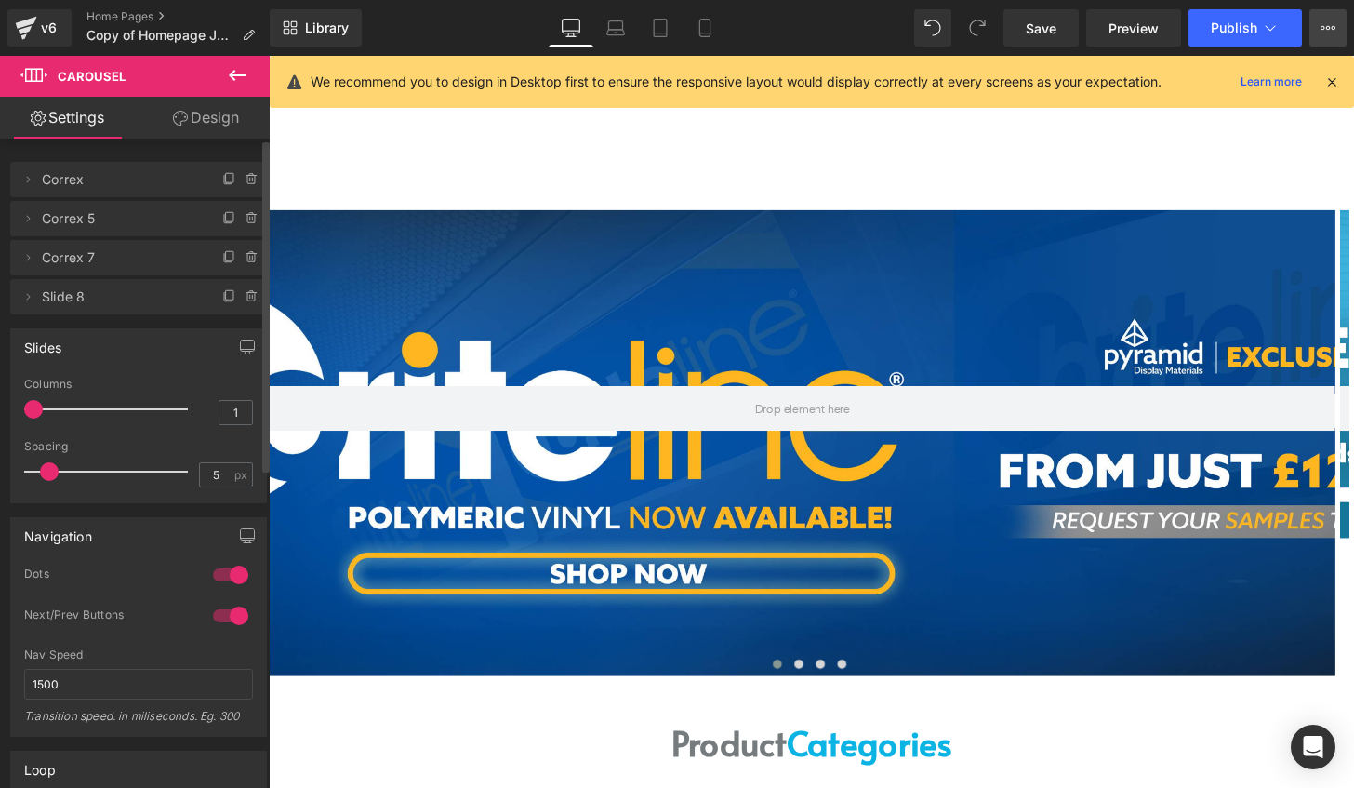
click at [1327, 30] on icon at bounding box center [1328, 27] width 15 height 15
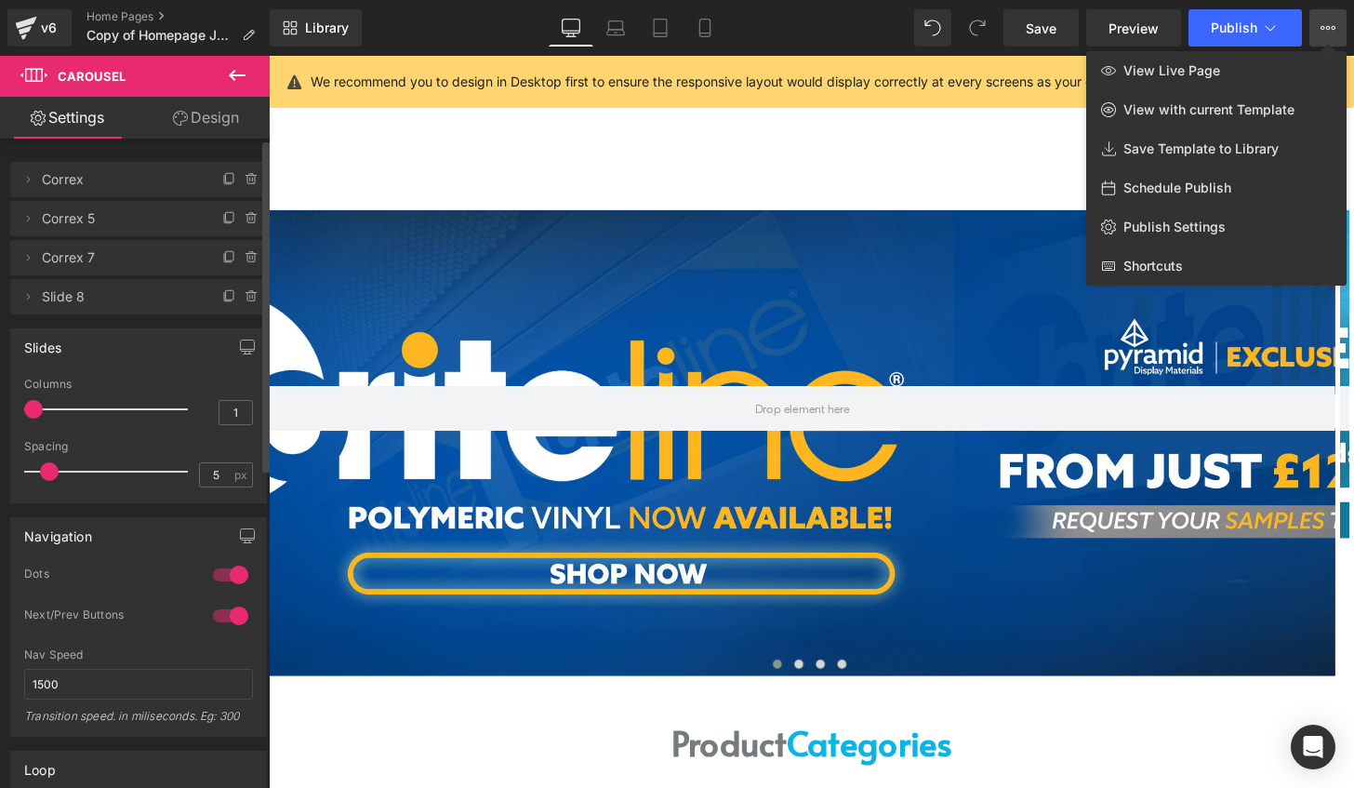
click at [575, 136] on div at bounding box center [812, 422] width 1086 height 732
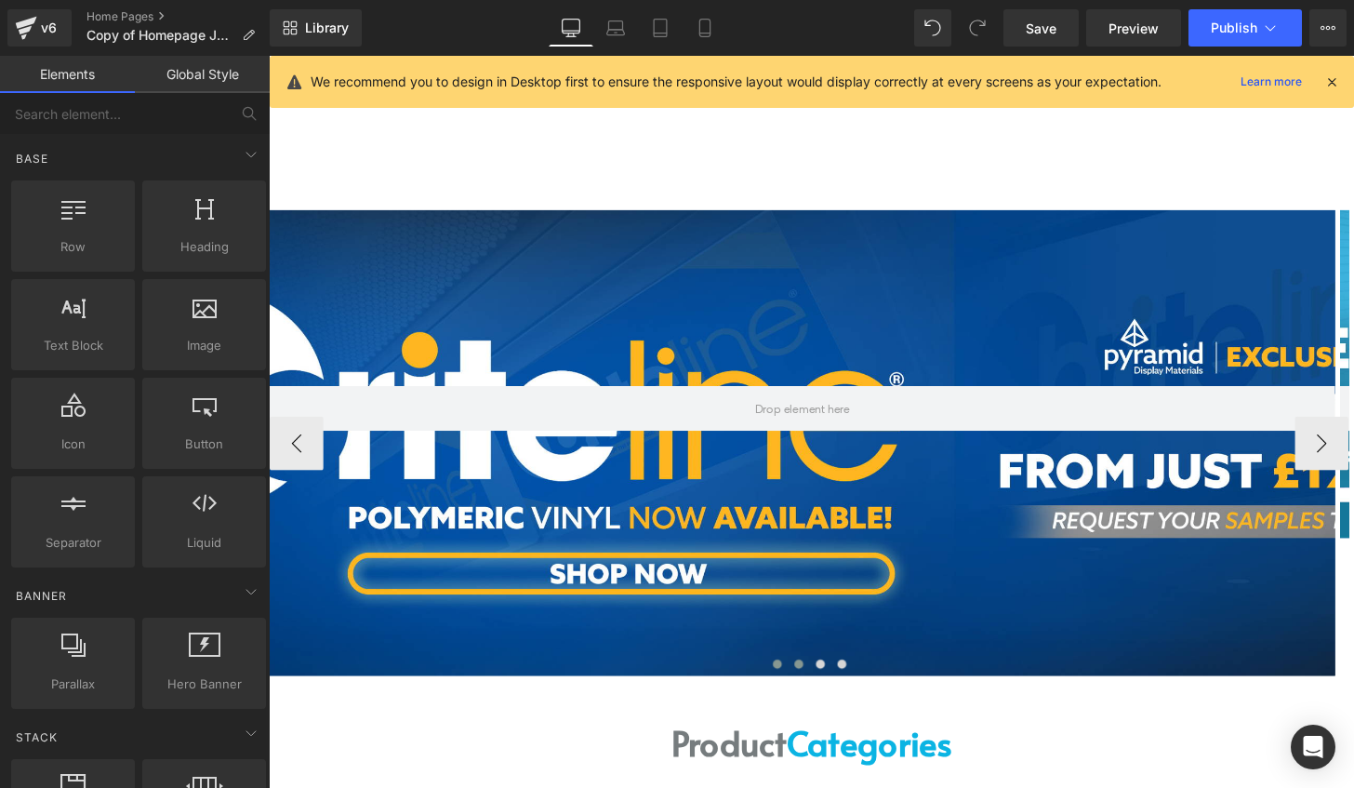
click at [812, 691] on button at bounding box center [818, 686] width 22 height 19
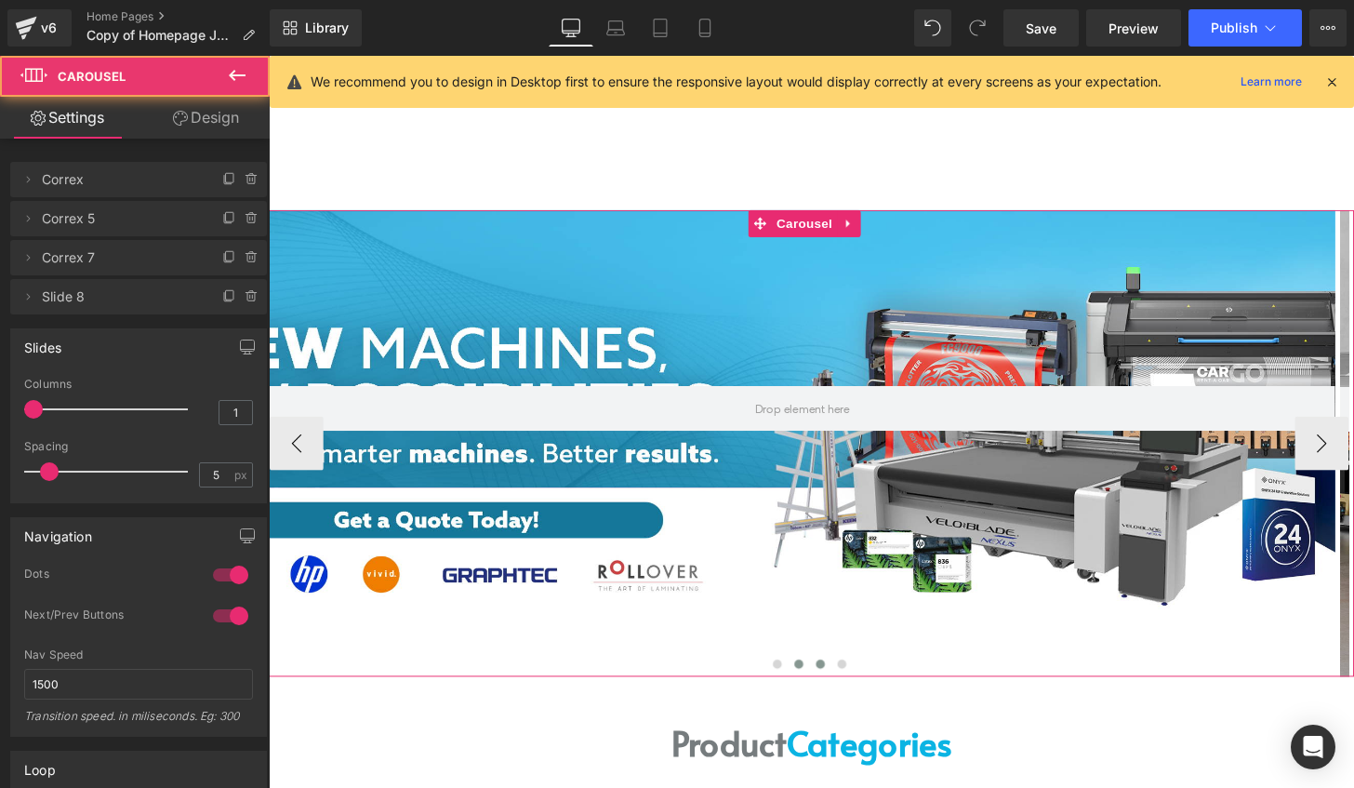
click at [830, 687] on button at bounding box center [841, 686] width 22 height 19
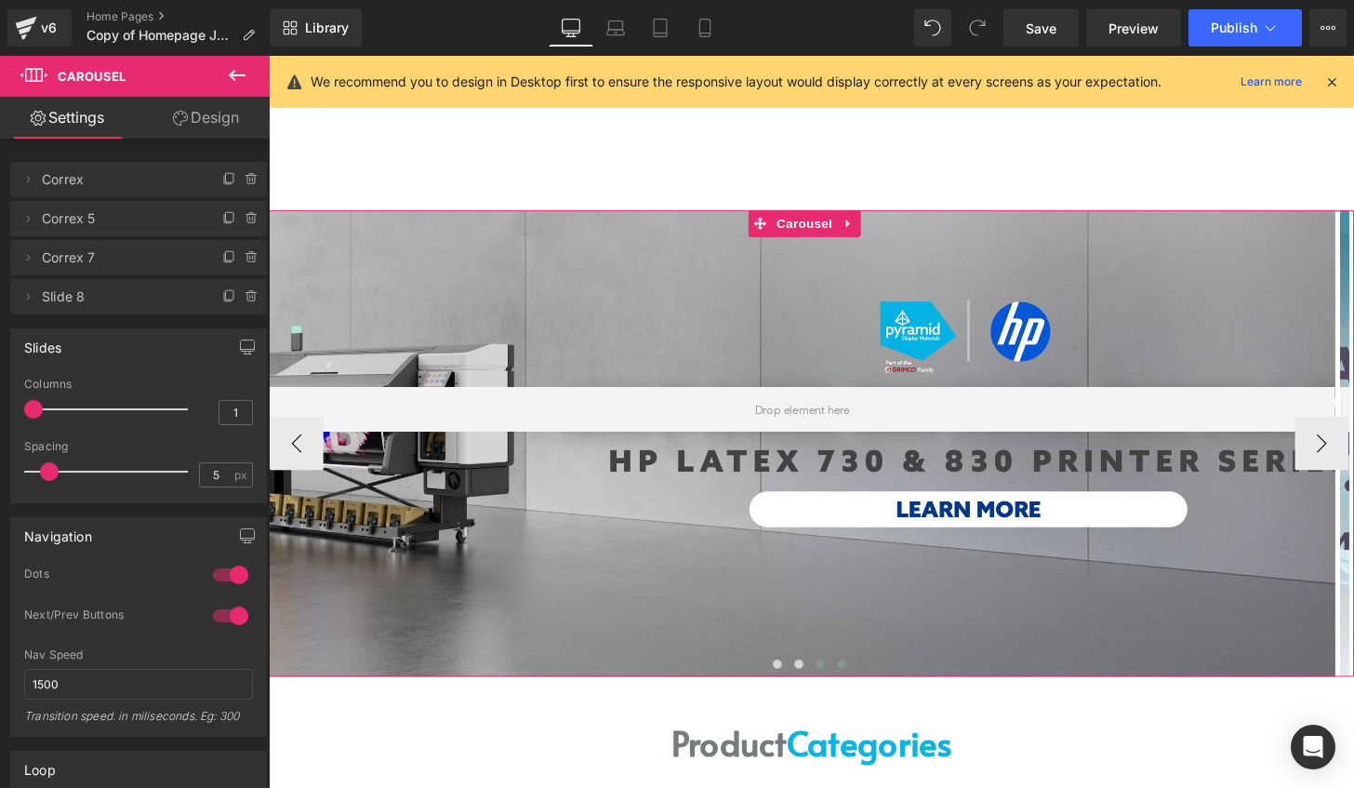
click at [865, 688] on button at bounding box center [863, 686] width 22 height 19
